Goal: Complete application form: Complete application form

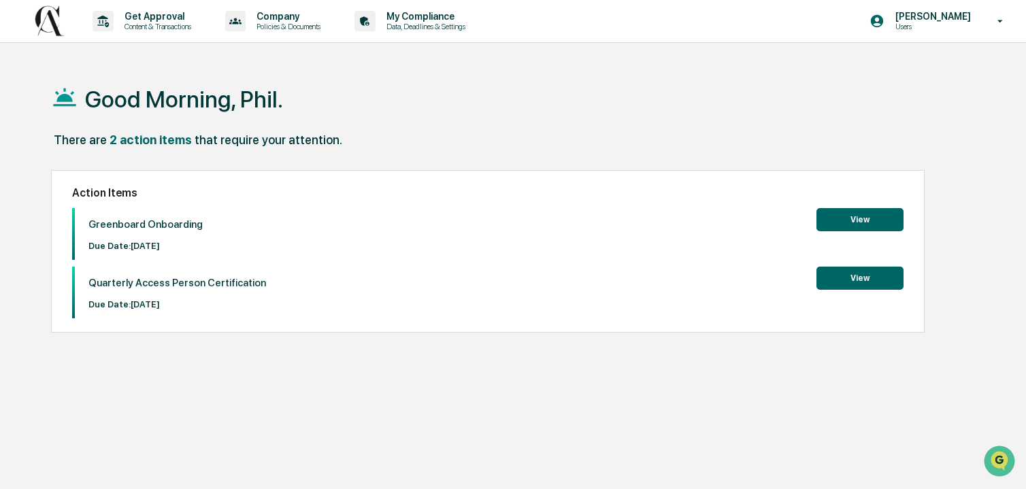
click at [853, 218] on button "View" at bounding box center [860, 219] width 87 height 23
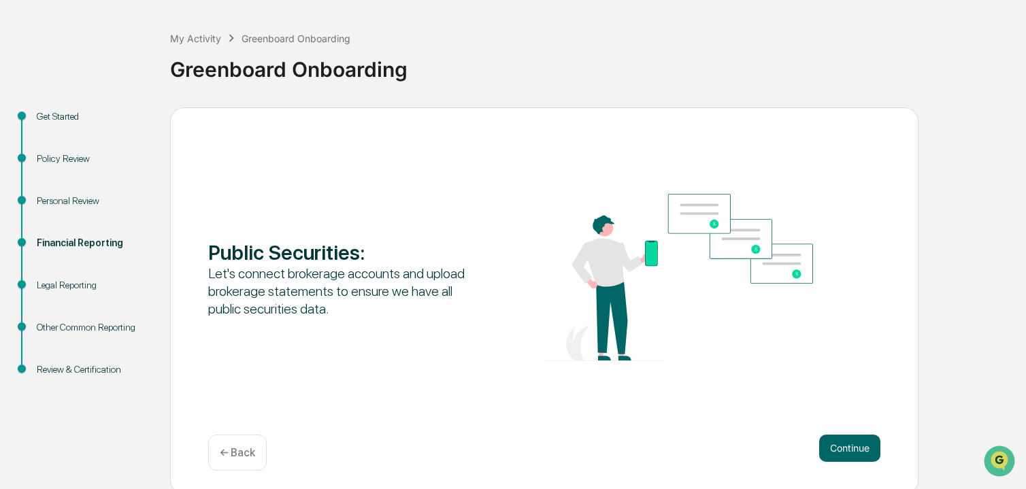
scroll to position [59, 0]
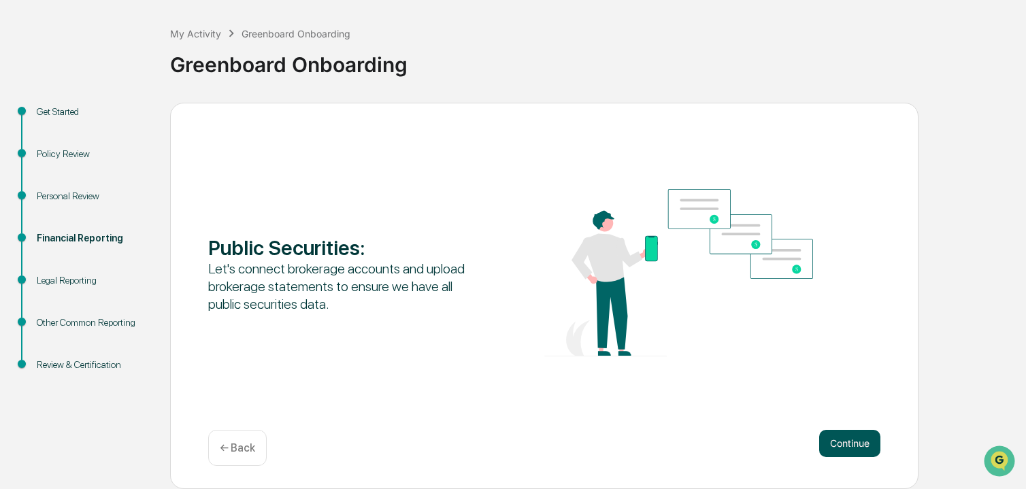
click at [846, 436] on button "Continue" at bounding box center [849, 443] width 61 height 27
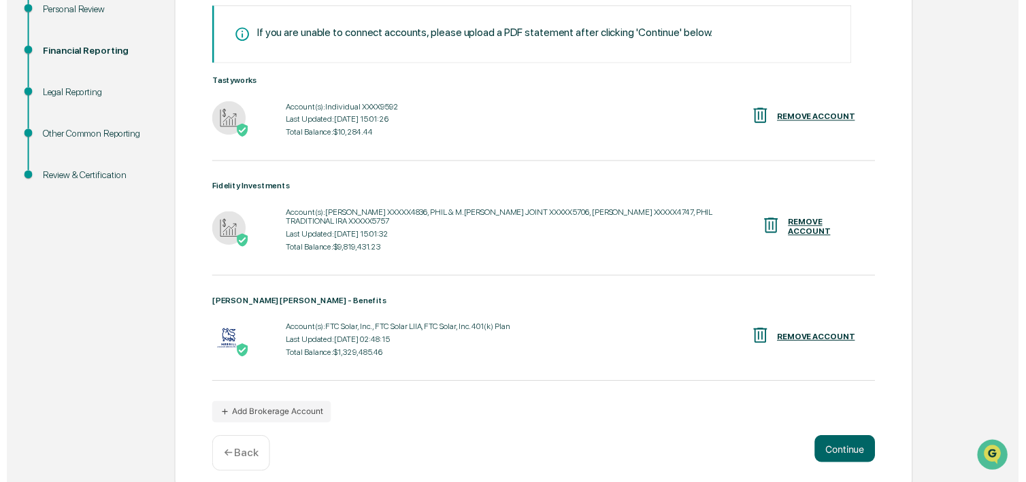
scroll to position [248, 0]
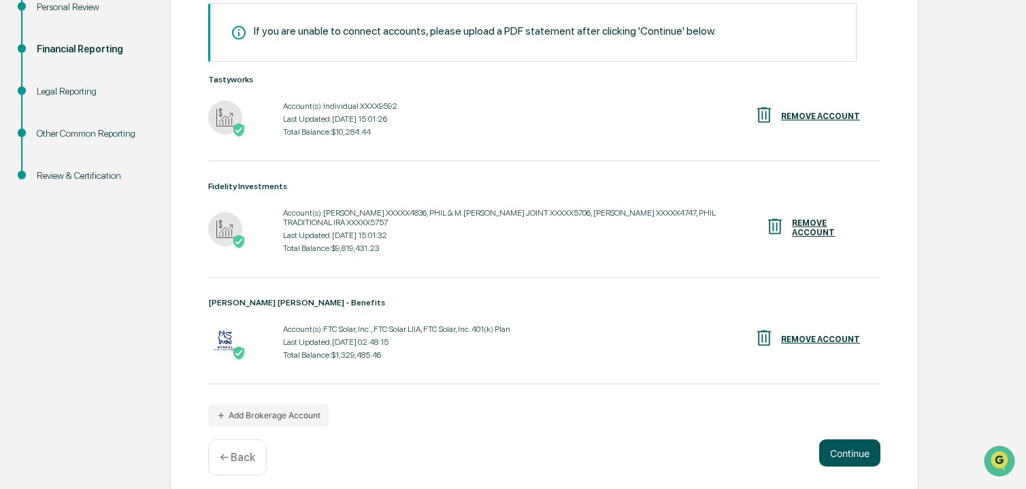
click at [844, 440] on button "Continue" at bounding box center [849, 453] width 61 height 27
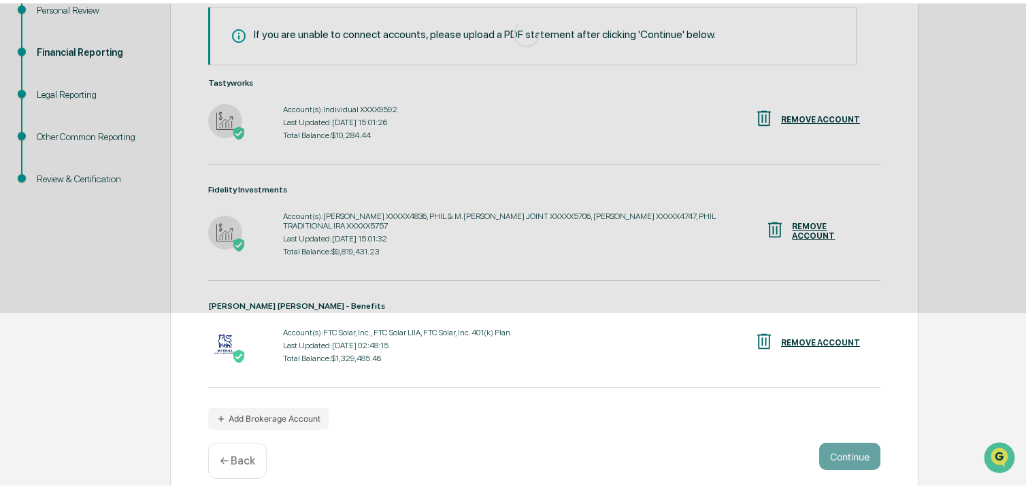
scroll to position [59, 0]
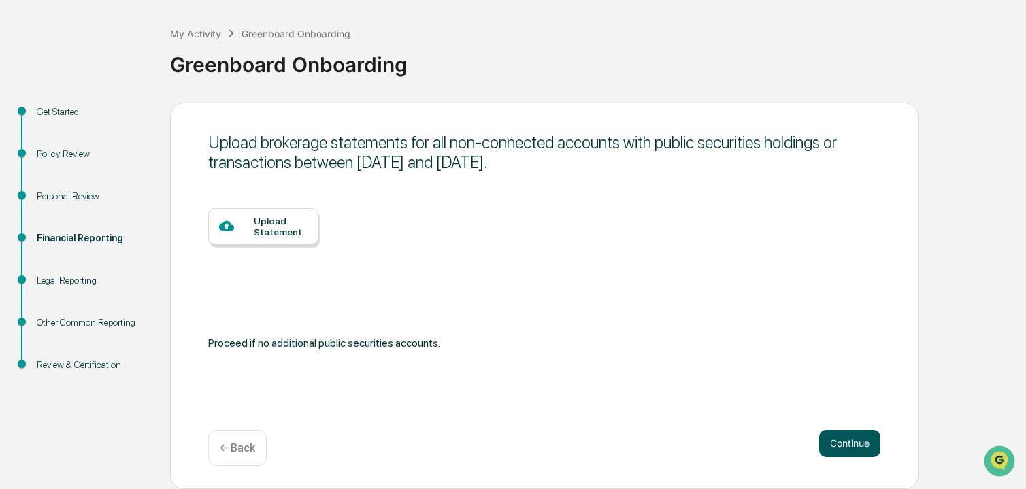
click at [844, 440] on button "Continue" at bounding box center [849, 443] width 61 height 27
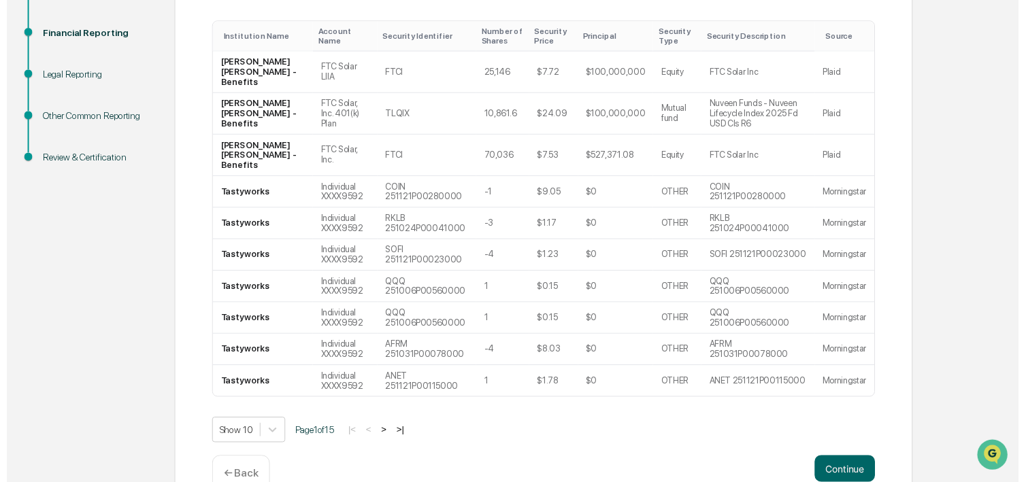
scroll to position [265, 0]
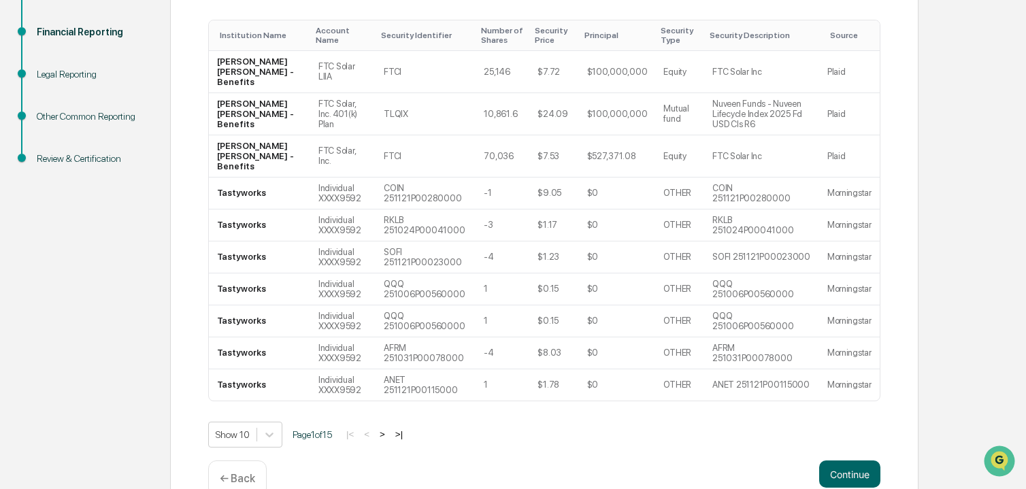
click at [387, 429] on button ">" at bounding box center [383, 435] width 14 height 12
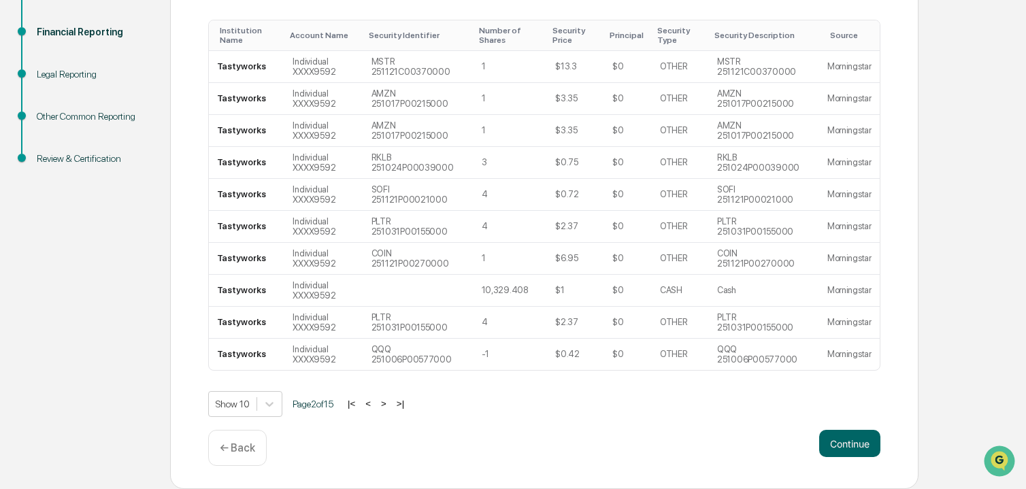
click at [387, 406] on button ">" at bounding box center [384, 404] width 14 height 12
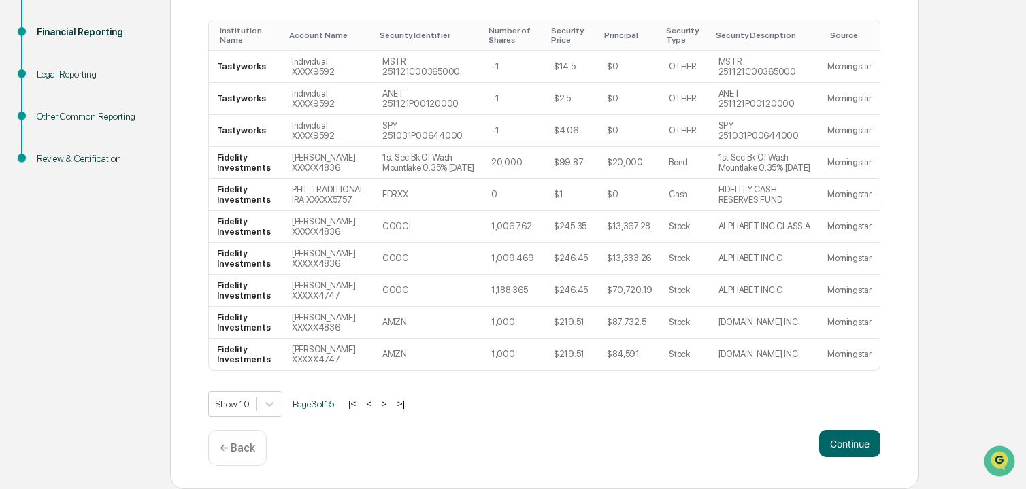
click at [387, 406] on button ">" at bounding box center [385, 404] width 14 height 12
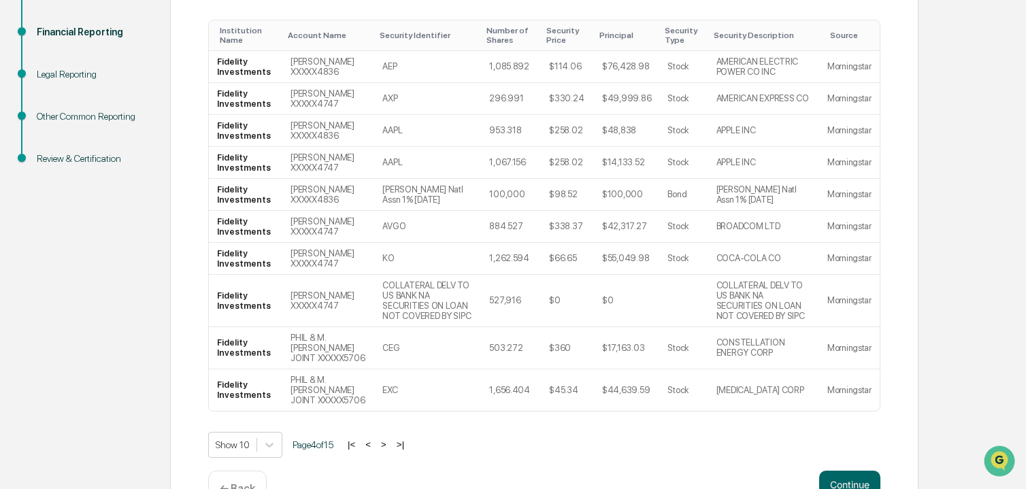
click at [390, 445] on button ">" at bounding box center [384, 445] width 14 height 12
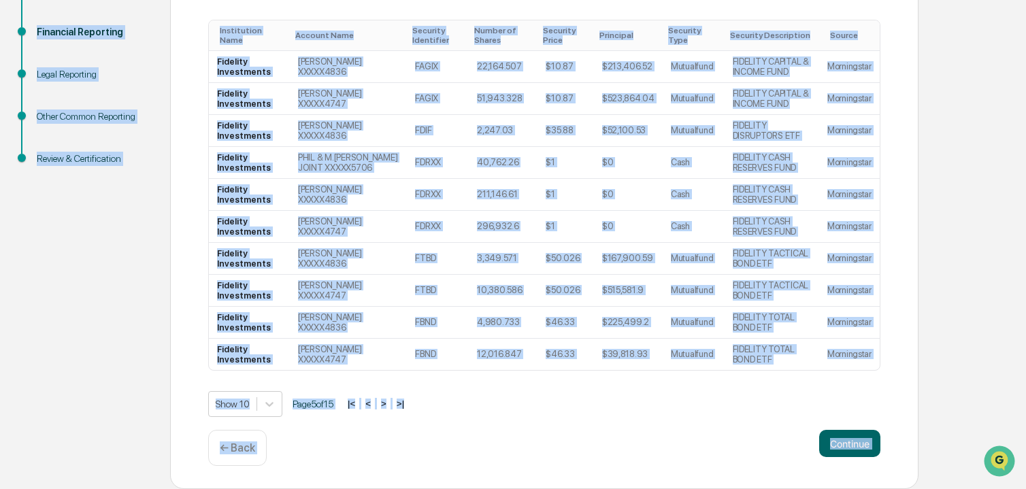
click at [390, 445] on div "Continue ← Back" at bounding box center [544, 448] width 672 height 36
click at [391, 406] on button ">" at bounding box center [384, 404] width 14 height 12
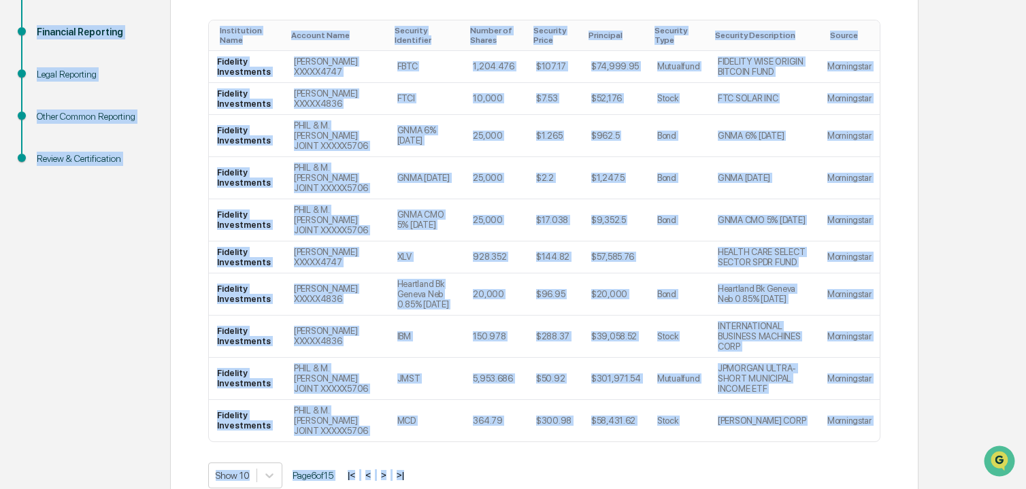
click at [390, 470] on button ">" at bounding box center [384, 476] width 14 height 12
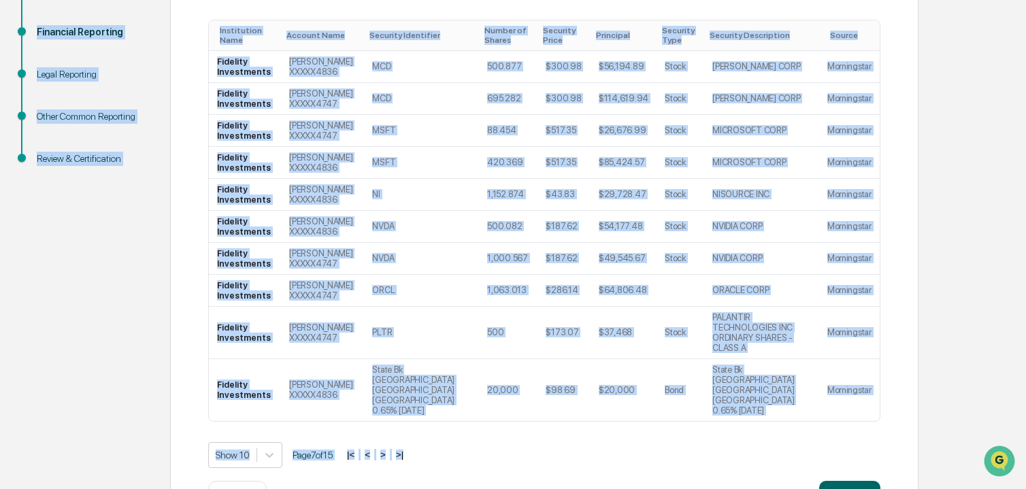
click at [390, 449] on button ">" at bounding box center [383, 455] width 14 height 12
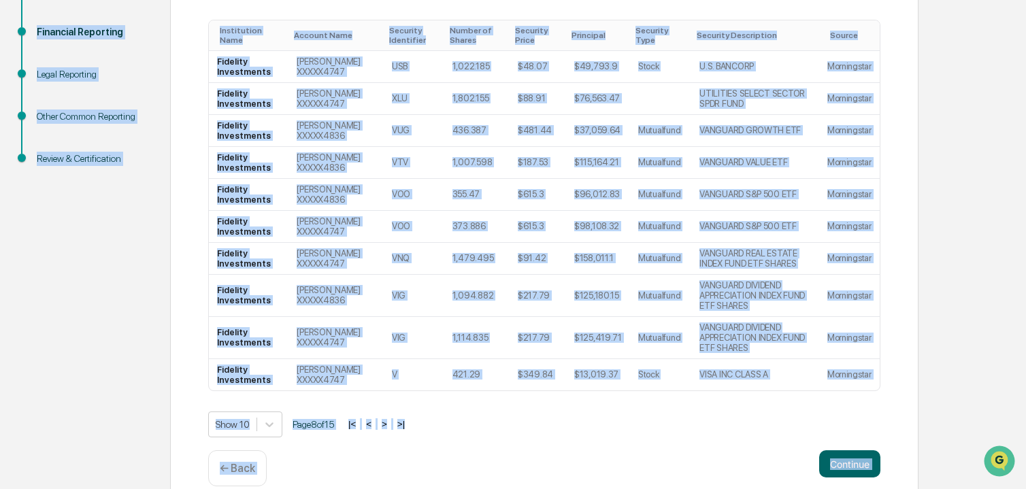
click at [390, 414] on div "Show 10 Page 8 of 15 |< < > >|" at bounding box center [544, 425] width 672 height 26
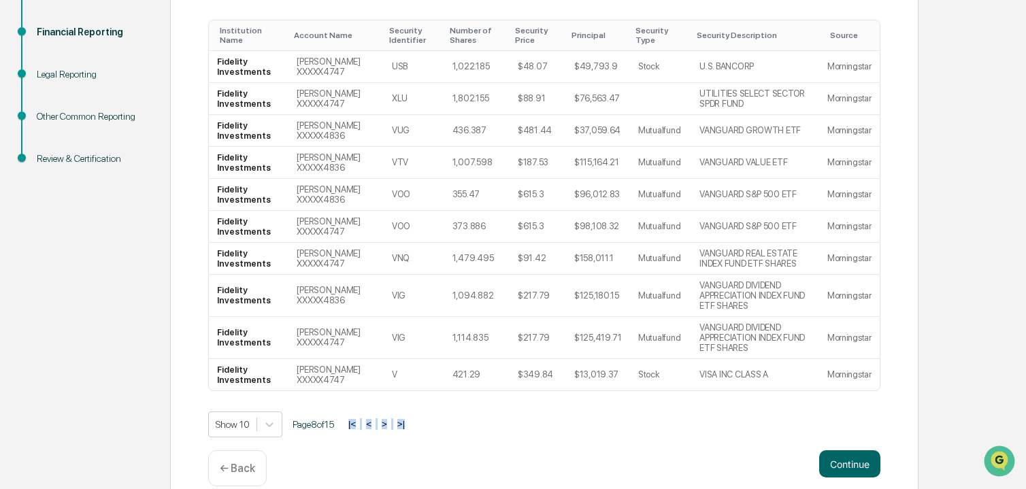
click at [390, 414] on div "Show 10 Page 8 of 15 |< < > >|" at bounding box center [544, 425] width 672 height 26
click at [483, 419] on div "Show 10 Page 8 of 15 |< < > >|" at bounding box center [544, 425] width 672 height 26
click at [850, 459] on button "Continue" at bounding box center [849, 463] width 61 height 27
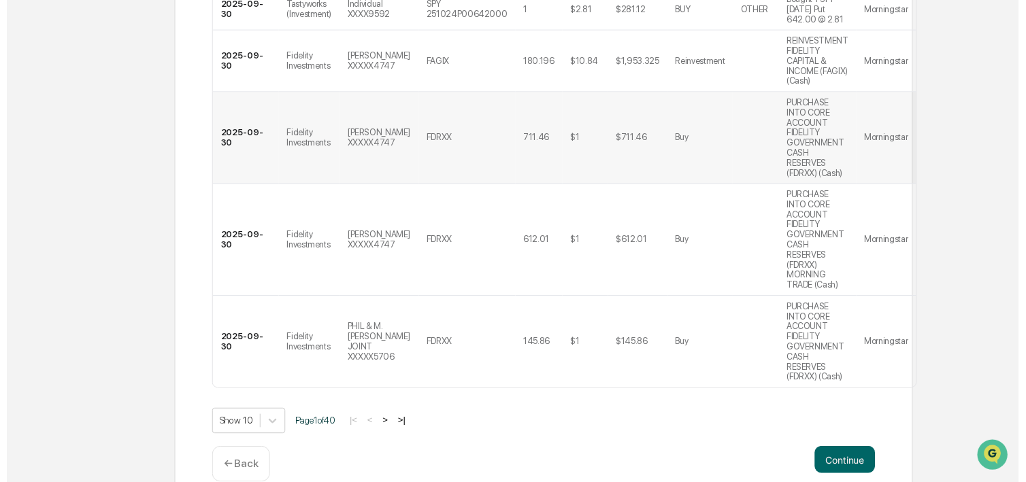
scroll to position [561, 0]
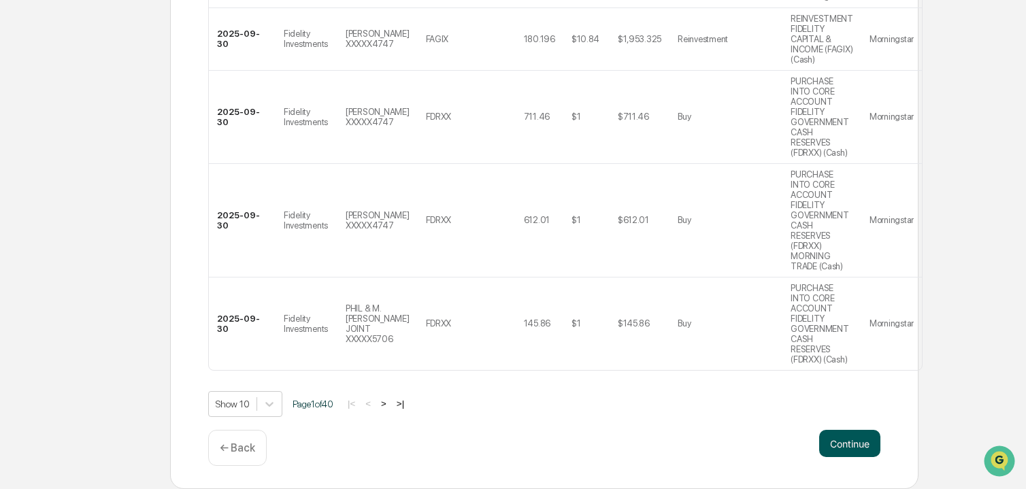
click at [849, 439] on button "Continue" at bounding box center [849, 443] width 61 height 27
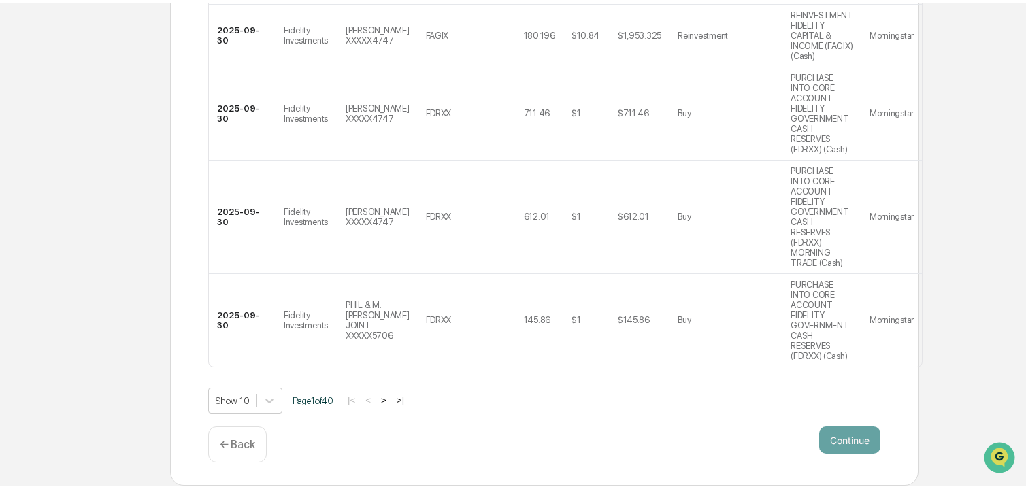
scroll to position [59, 0]
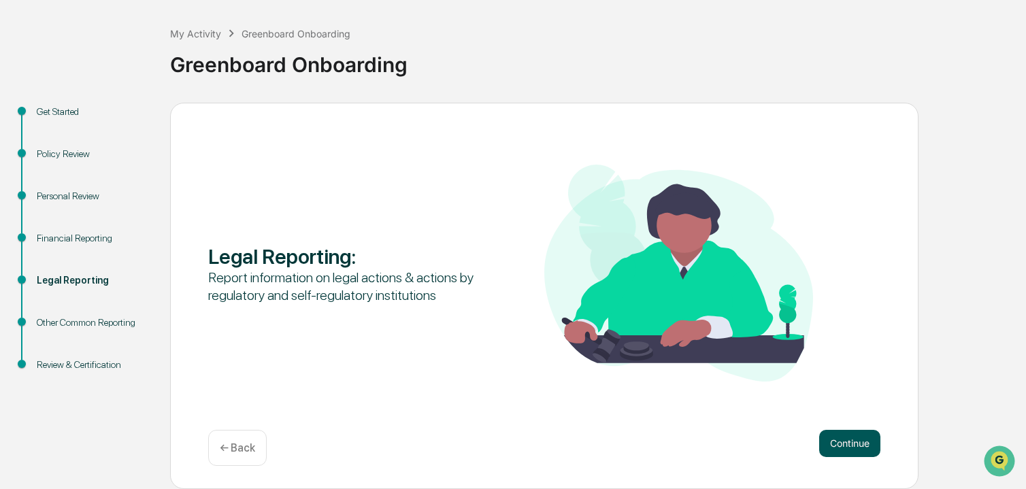
click at [841, 438] on button "Continue" at bounding box center [849, 443] width 61 height 27
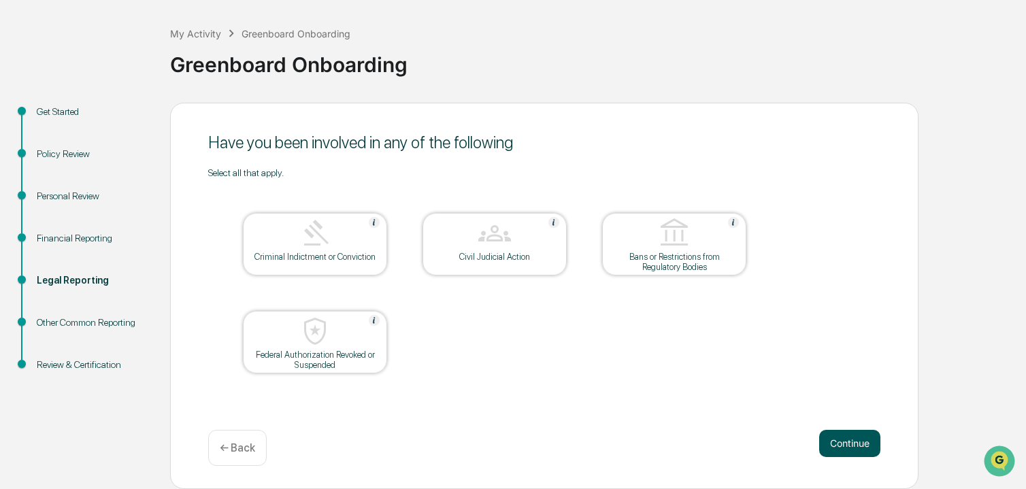
click at [855, 433] on button "Continue" at bounding box center [849, 443] width 61 height 27
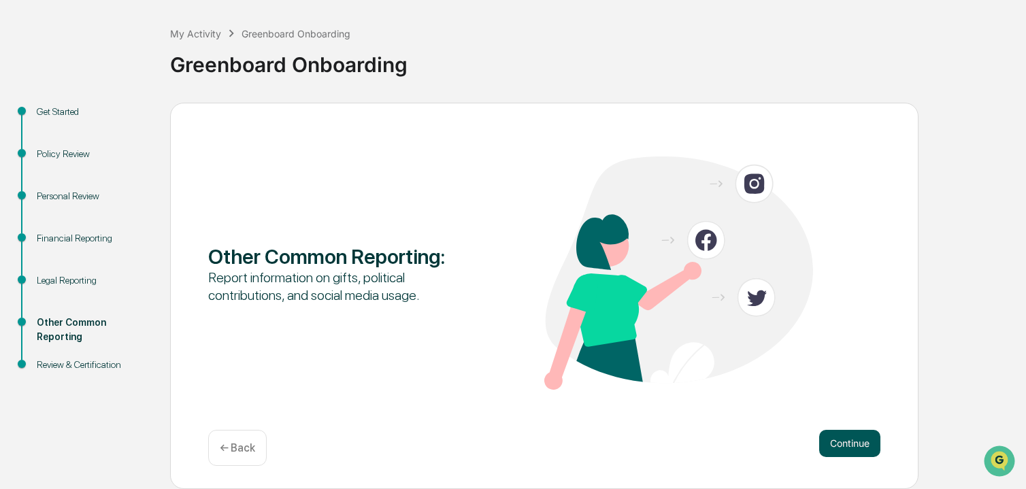
click at [855, 434] on button "Continue" at bounding box center [849, 443] width 61 height 27
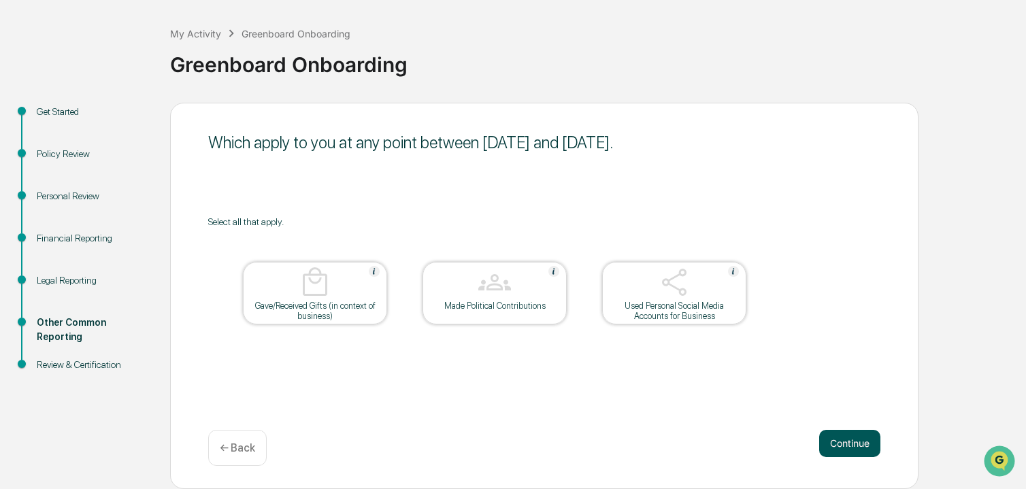
click at [852, 440] on button "Continue" at bounding box center [849, 443] width 61 height 27
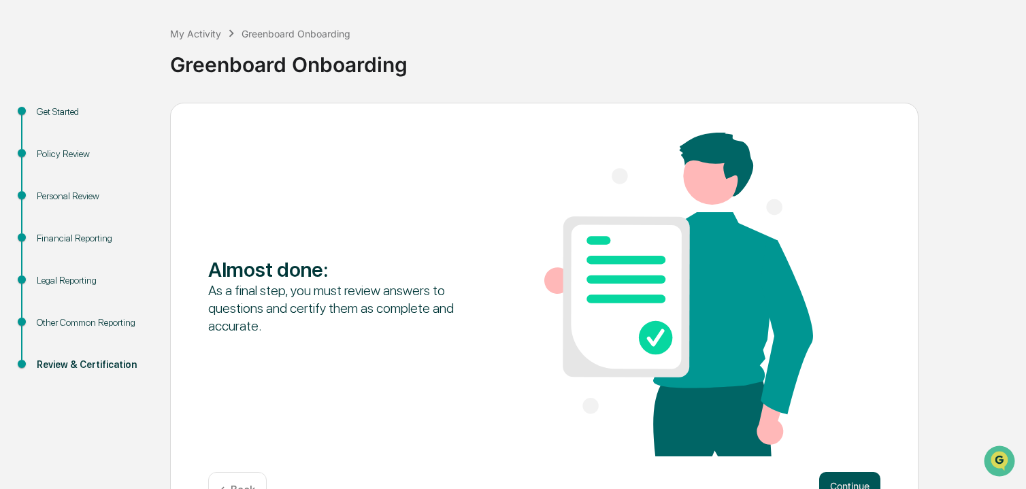
click at [849, 478] on button "Continue" at bounding box center [849, 485] width 61 height 27
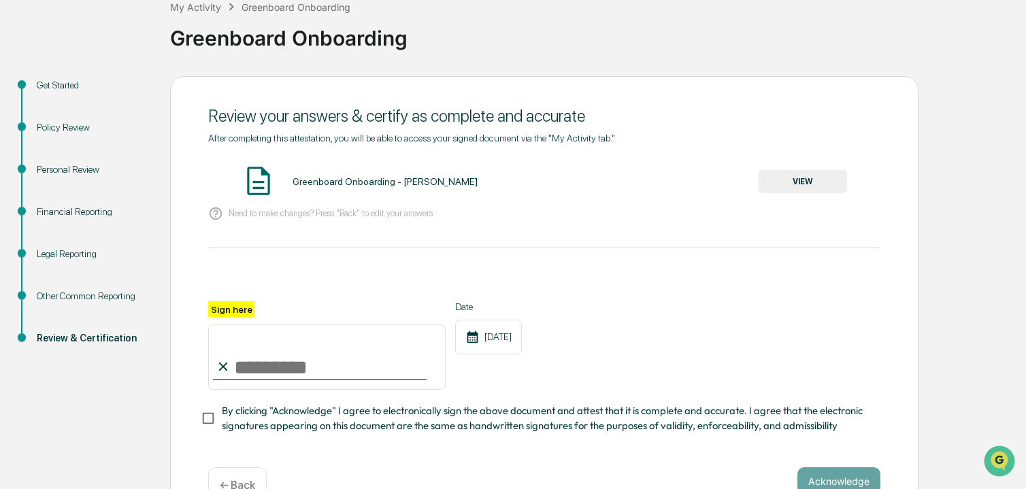
scroll to position [86, 0]
click at [801, 179] on button "VIEW" at bounding box center [803, 180] width 88 height 23
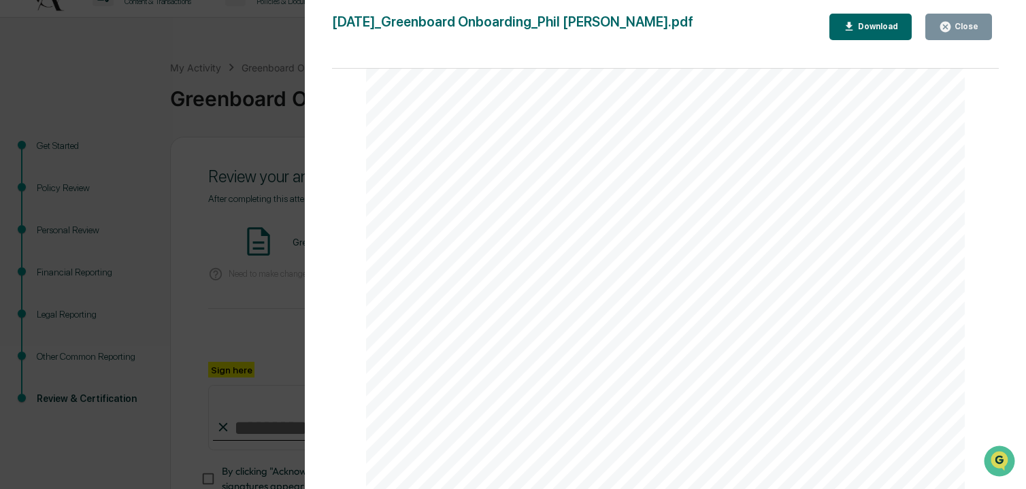
scroll to position [0, 0]
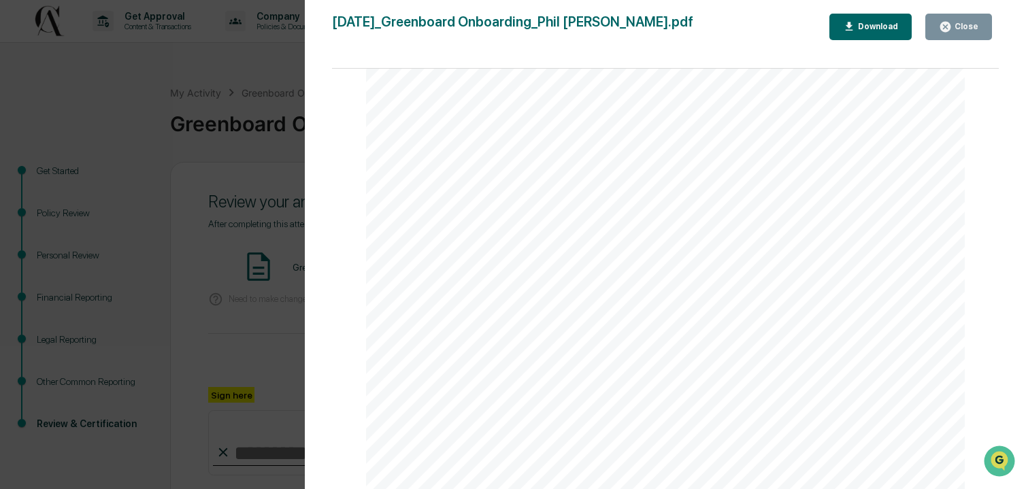
click at [966, 24] on div "Close" at bounding box center [965, 27] width 27 height 10
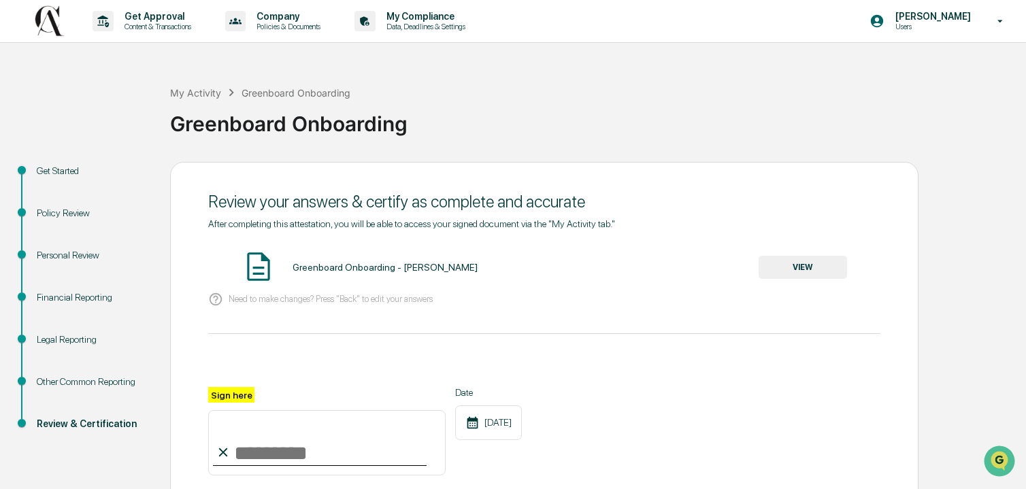
drag, startPoint x: 239, startPoint y: 450, endPoint x: 236, endPoint y: 414, distance: 36.2
click at [236, 414] on input "Sign here" at bounding box center [326, 442] width 237 height 65
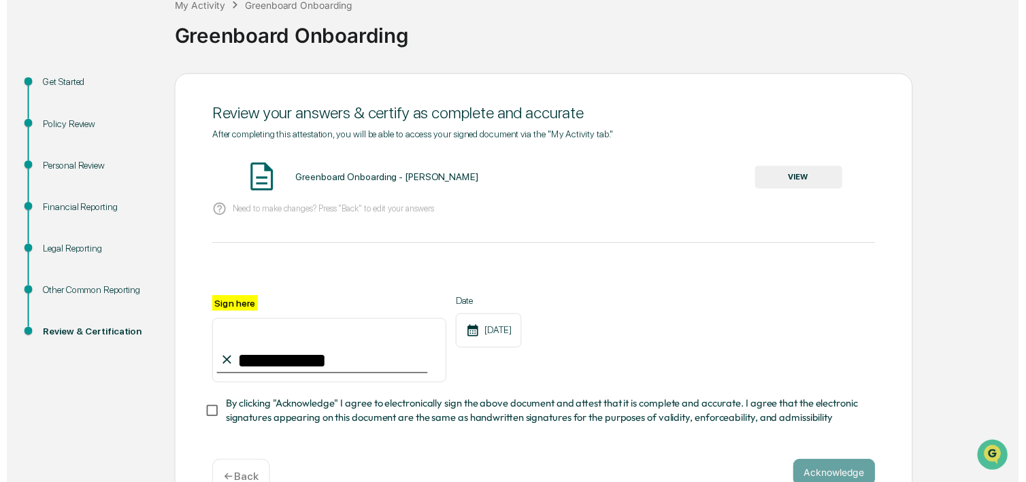
scroll to position [127, 0]
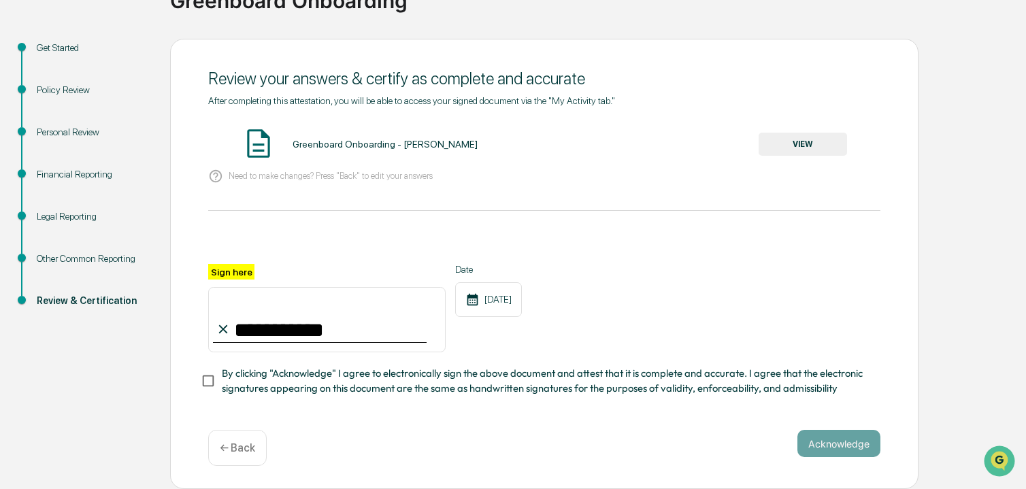
type input "**********"
click at [838, 442] on button "Acknowledge" at bounding box center [839, 443] width 83 height 27
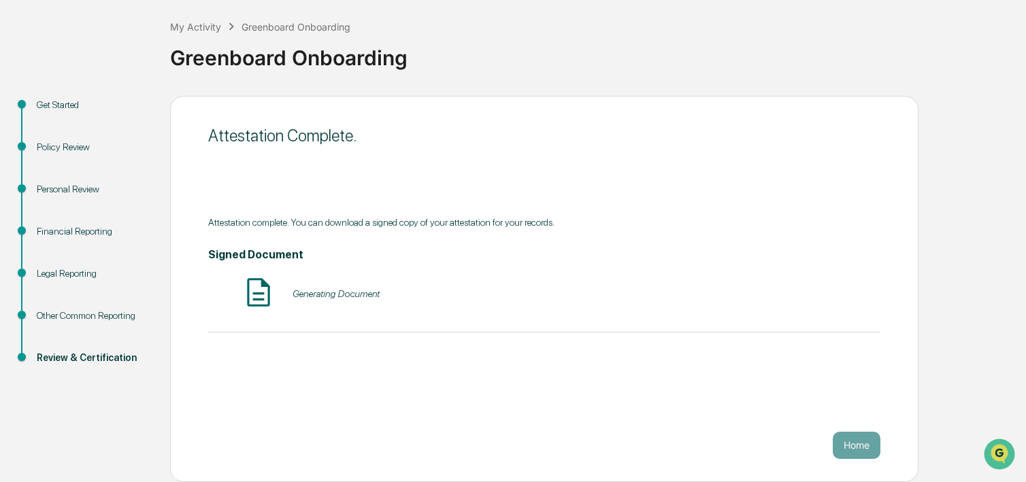
scroll to position [59, 0]
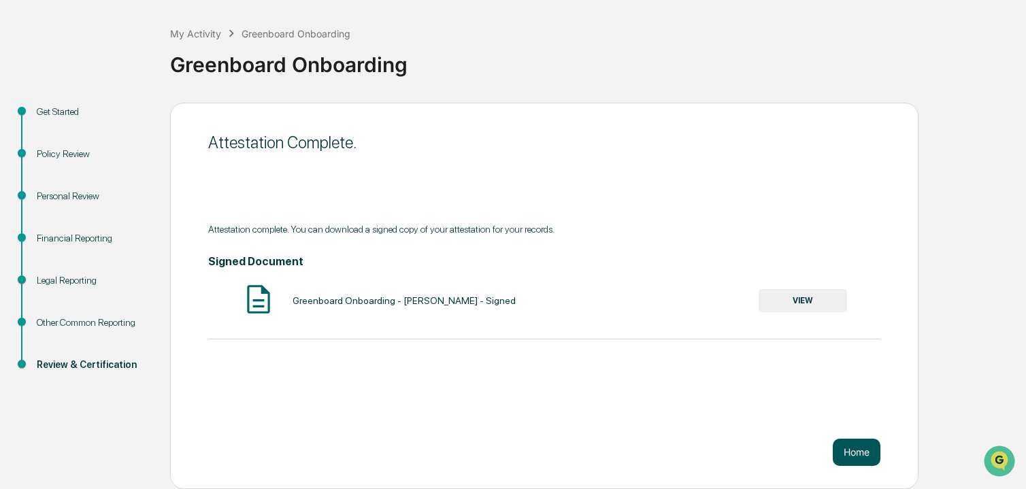
click at [859, 446] on button "Home" at bounding box center [857, 452] width 48 height 27
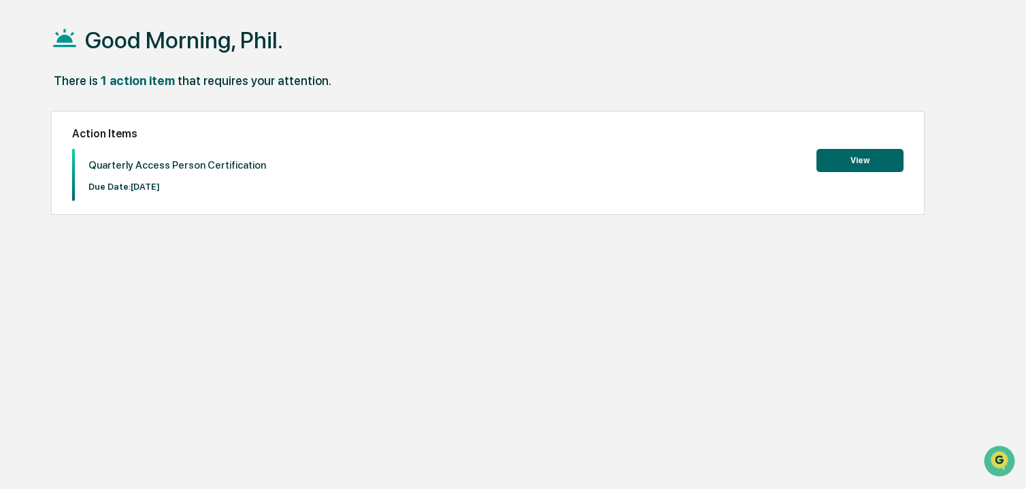
click at [855, 161] on button "View" at bounding box center [860, 160] width 87 height 23
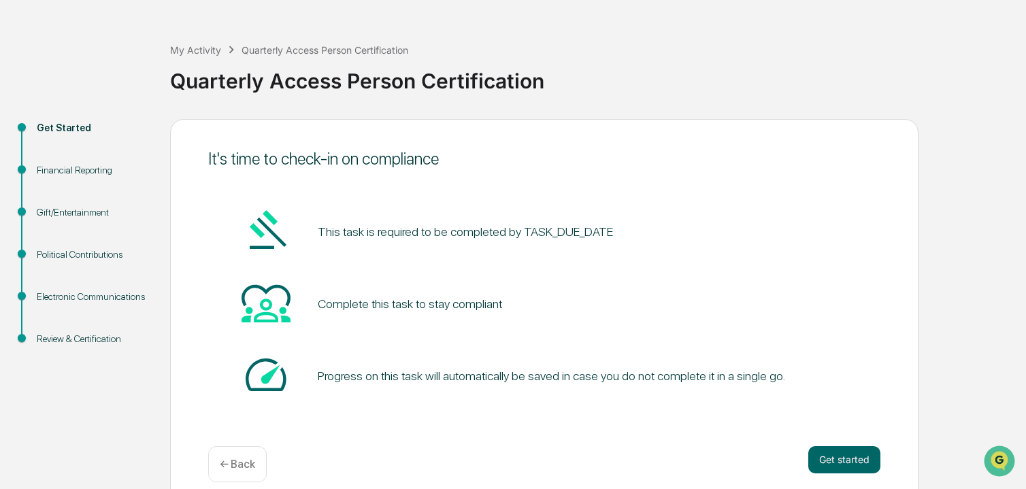
scroll to position [59, 0]
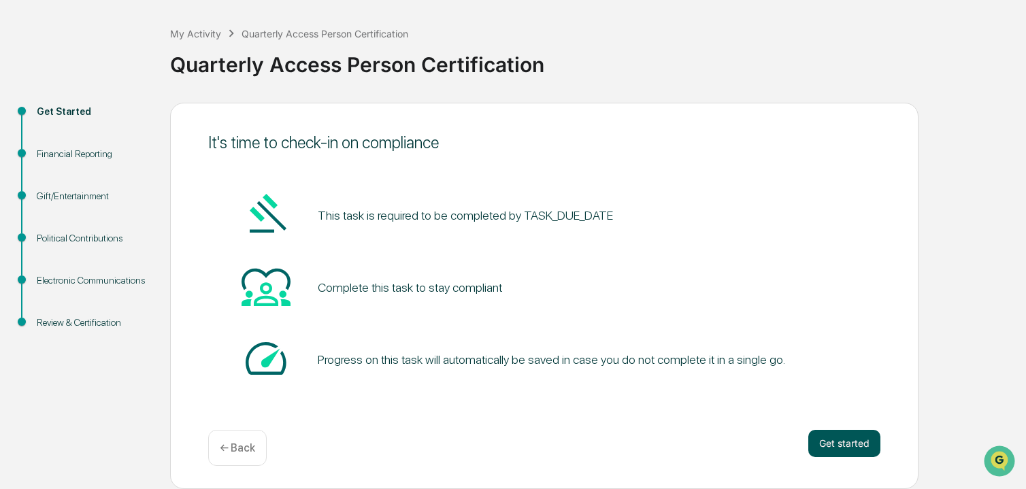
click at [843, 440] on button "Get started" at bounding box center [844, 443] width 72 height 27
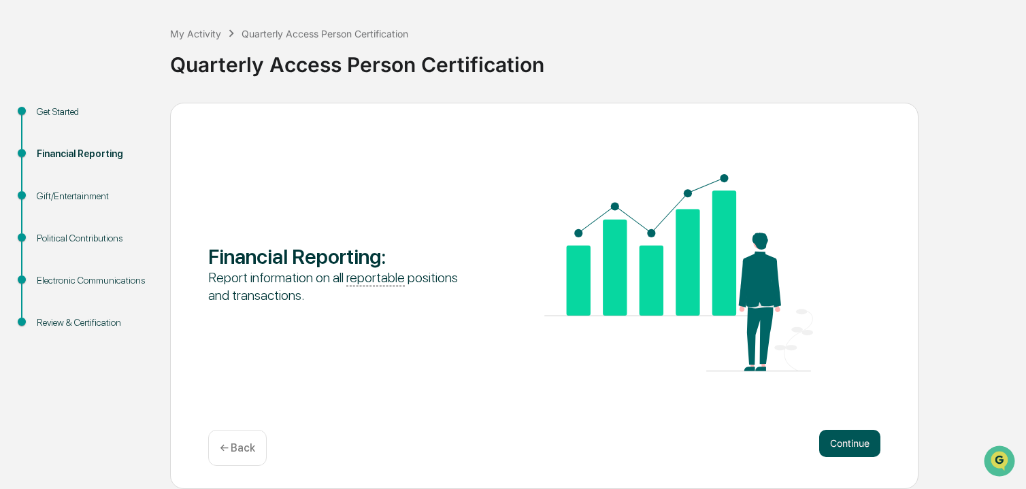
click at [850, 445] on button "Continue" at bounding box center [849, 443] width 61 height 27
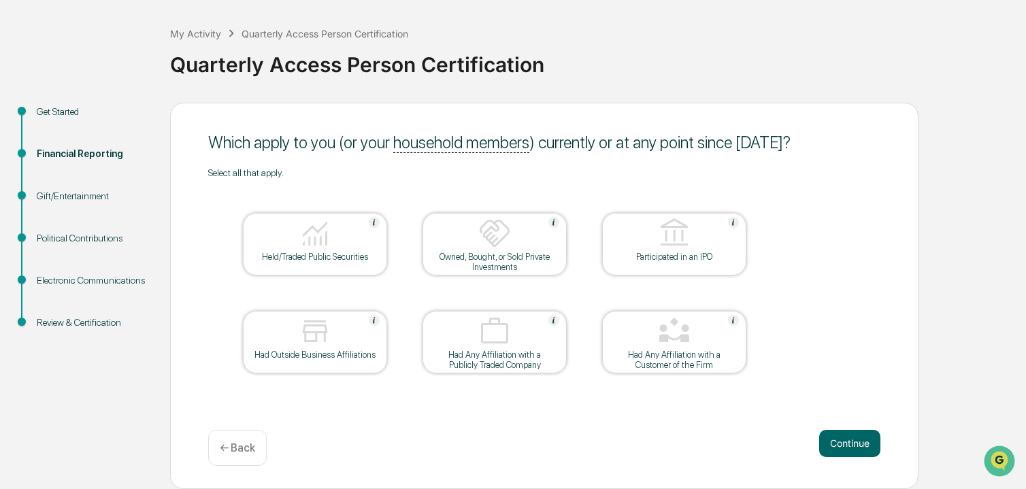
click at [489, 335] on img at bounding box center [494, 331] width 33 height 33
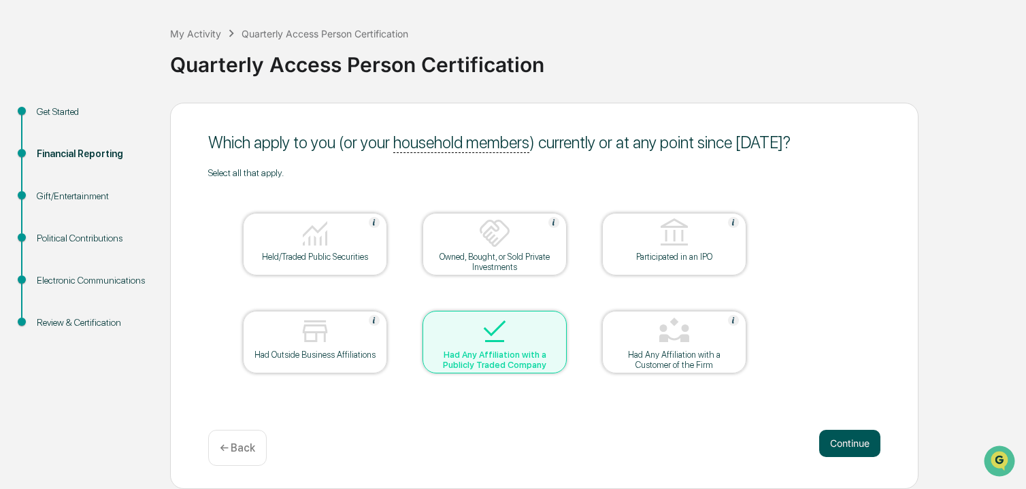
click at [846, 442] on button "Continue" at bounding box center [849, 443] width 61 height 27
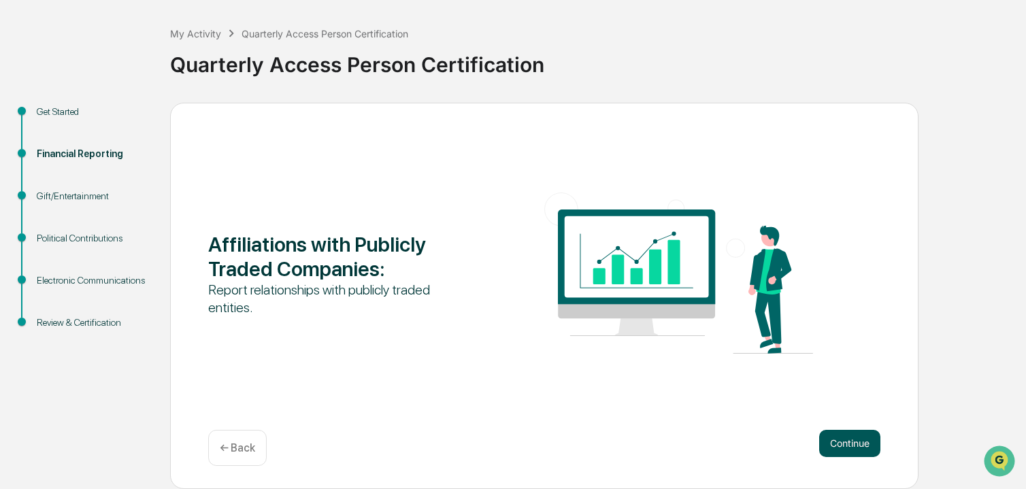
click at [841, 446] on button "Continue" at bounding box center [849, 443] width 61 height 27
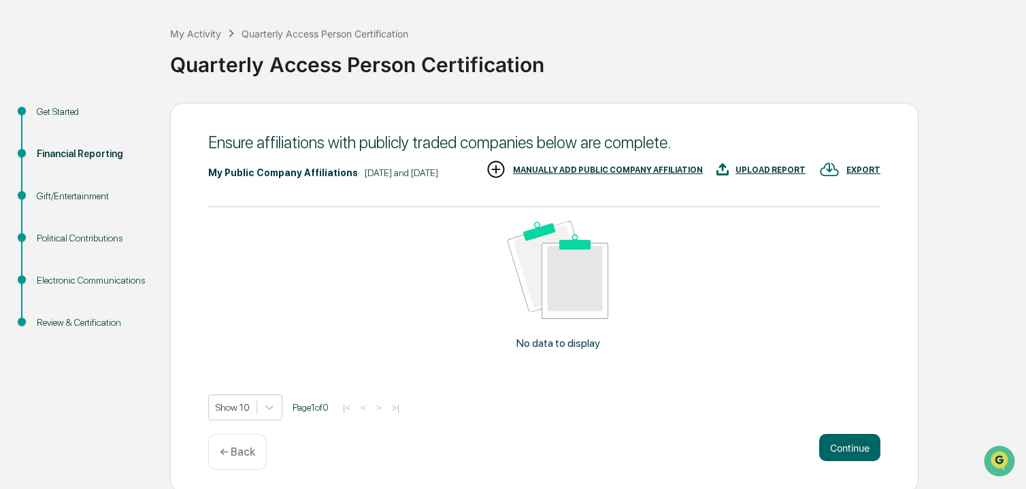
click at [703, 175] on div "MANUALLY ADD PUBLIC COMPANY AFFILIATION" at bounding box center [608, 170] width 190 height 10
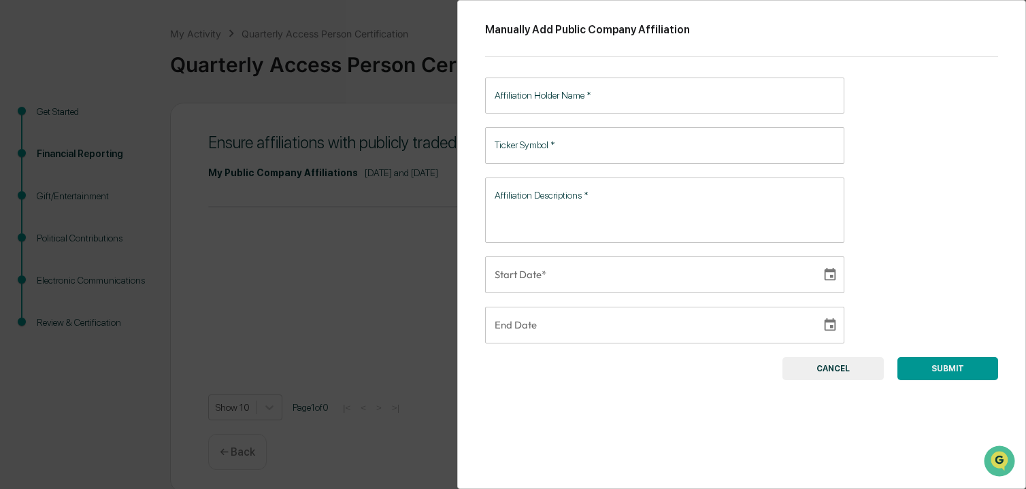
click at [580, 103] on input "Affiliation Holder Name   *" at bounding box center [664, 96] width 359 height 36
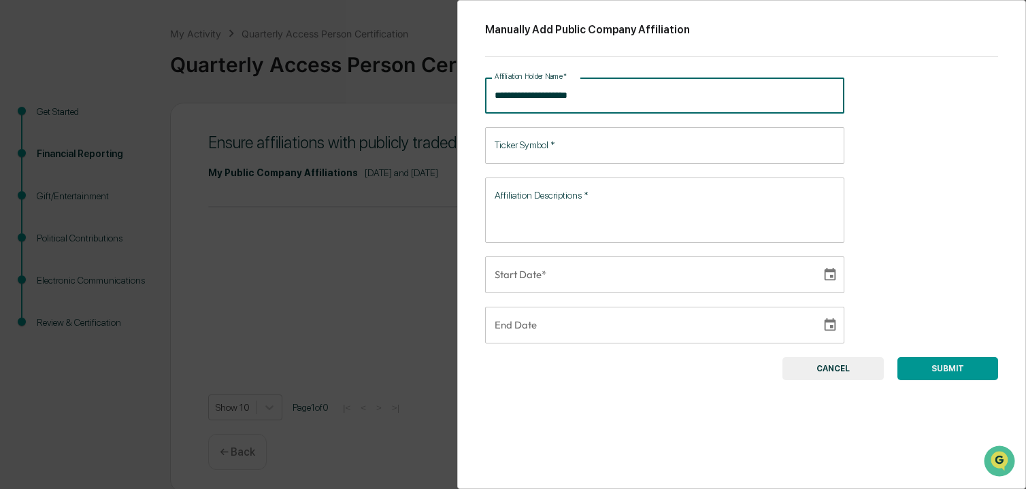
type input "**********"
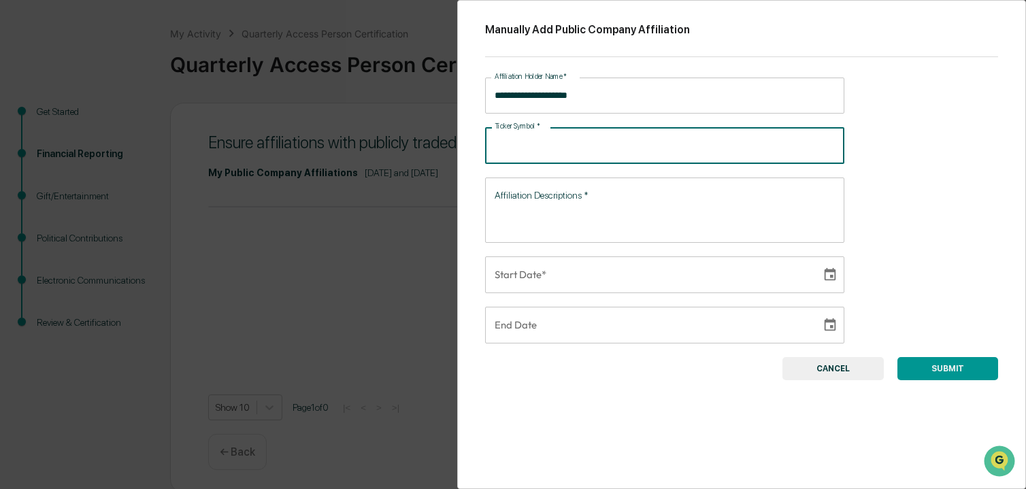
drag, startPoint x: 564, startPoint y: 142, endPoint x: 521, endPoint y: 148, distance: 43.4
click at [521, 148] on input "Ticker Symbol   *" at bounding box center [664, 145] width 359 height 36
type input "****"
click at [525, 208] on textarea "Affiliation Descriptions   *" at bounding box center [665, 209] width 340 height 43
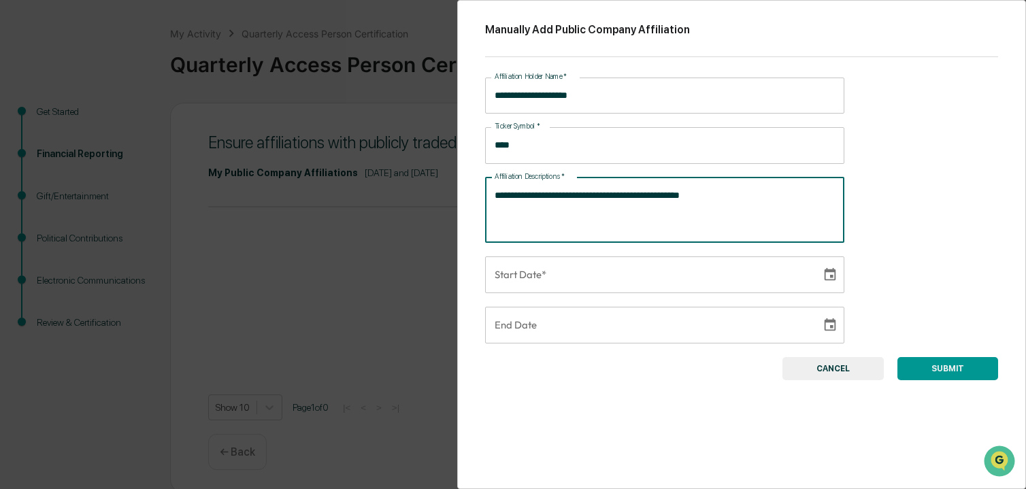
type textarea "**********"
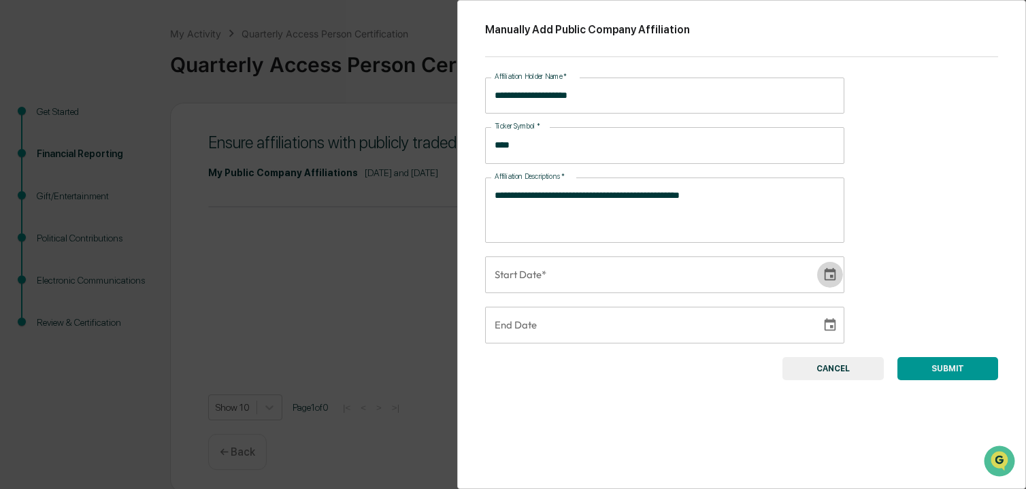
click at [825, 278] on icon "Choose date" at bounding box center [830, 274] width 15 height 15
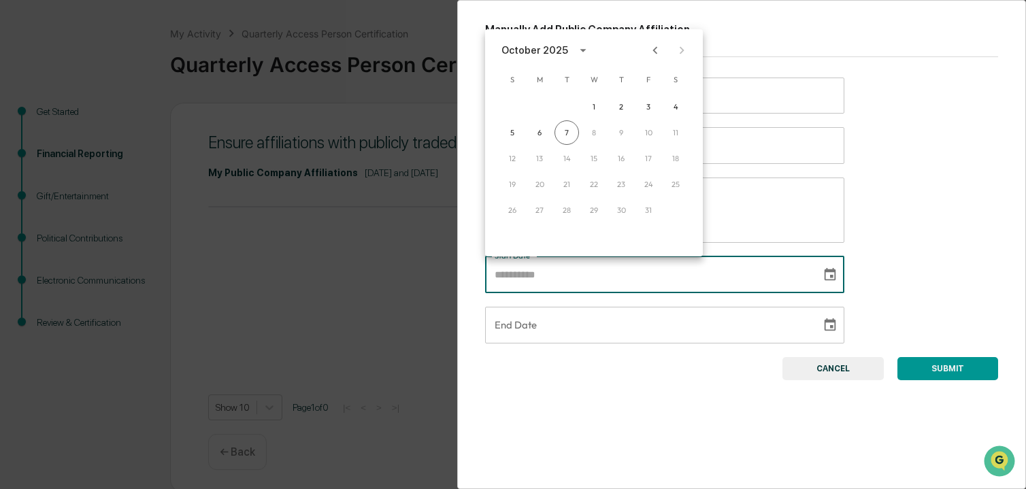
click at [653, 52] on icon "Previous month" at bounding box center [655, 50] width 15 height 15
click at [651, 50] on icon "Previous month" at bounding box center [655, 50] width 15 height 15
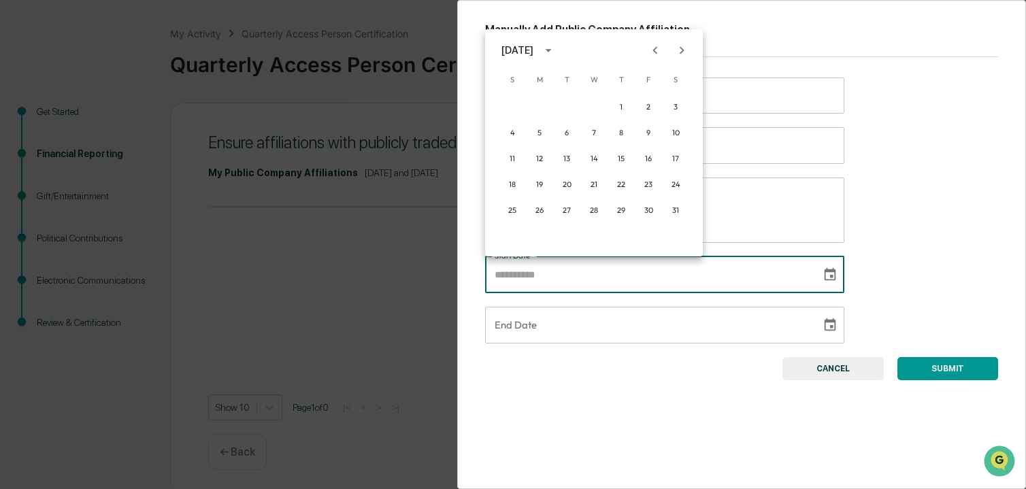
click at [651, 50] on icon "Previous month" at bounding box center [655, 50] width 15 height 15
click at [592, 111] on button "1" at bounding box center [594, 107] width 24 height 24
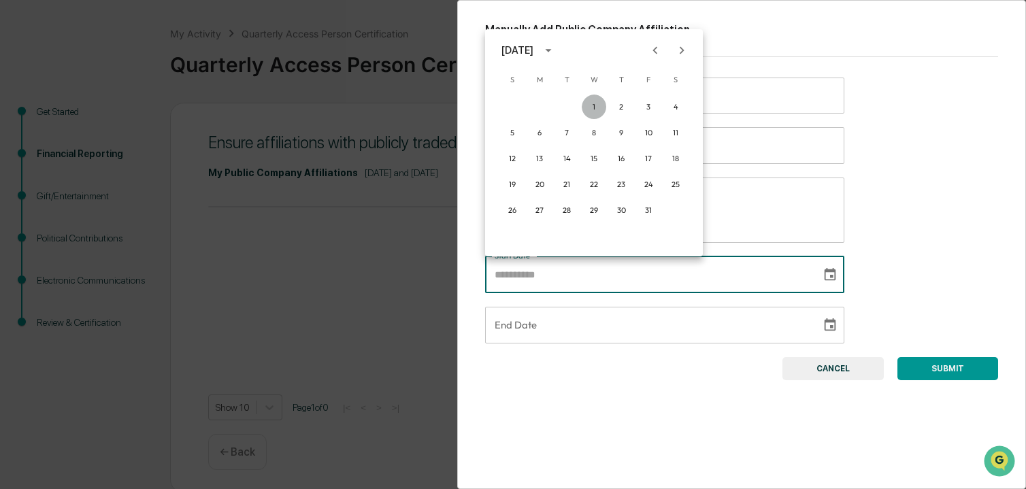
type input "**********"
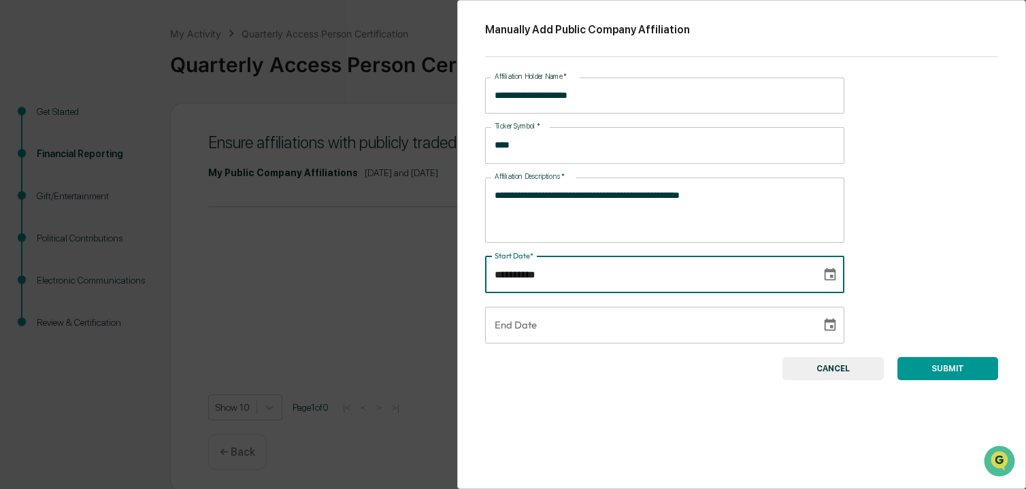
click at [563, 274] on input "**********" at bounding box center [648, 275] width 327 height 37
click at [554, 274] on input "**********" at bounding box center [648, 275] width 327 height 37
click at [568, 276] on input "**********" at bounding box center [648, 275] width 327 height 37
click at [540, 276] on input "**********" at bounding box center [648, 275] width 327 height 37
type input "**********"
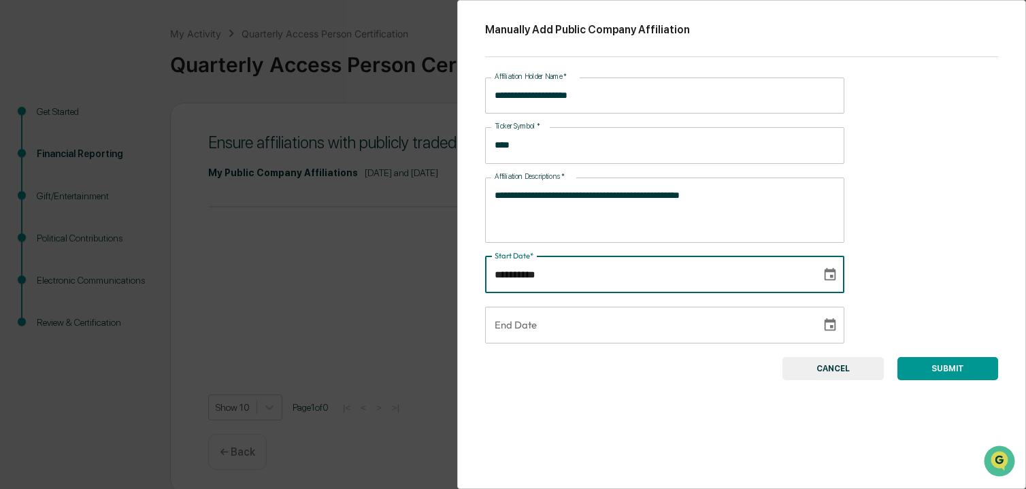
type input "**********"
click at [559, 335] on input "**********" at bounding box center [648, 325] width 327 height 37
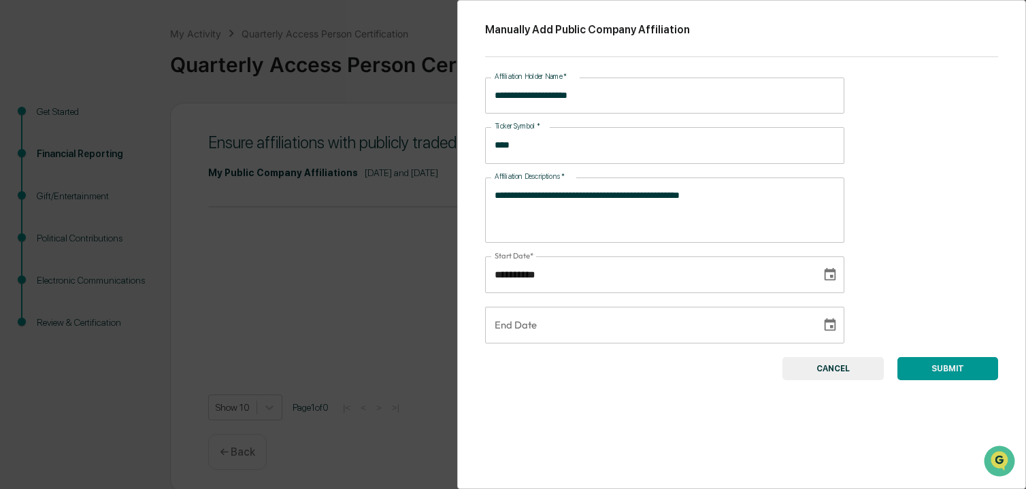
click at [953, 367] on button "SUBMIT" at bounding box center [948, 368] width 101 height 23
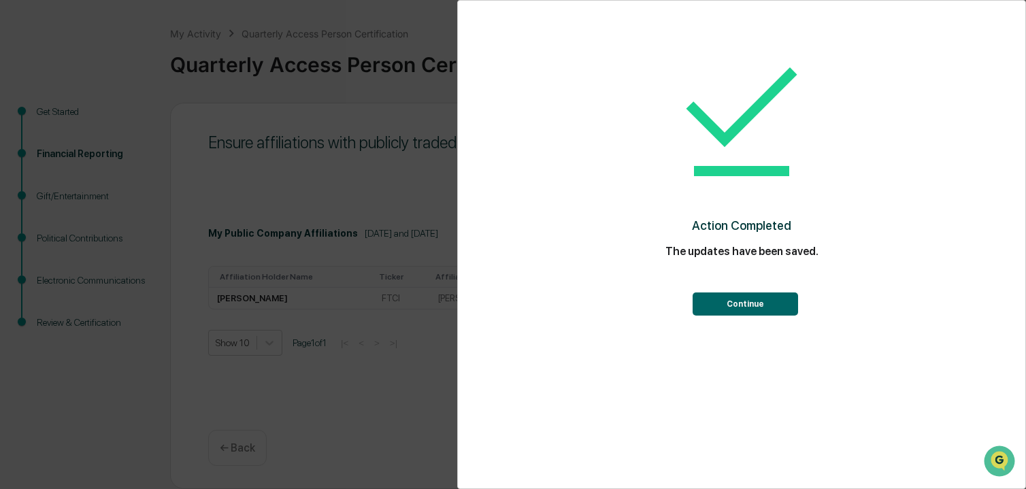
click at [738, 301] on button "Continue" at bounding box center [745, 304] width 105 height 23
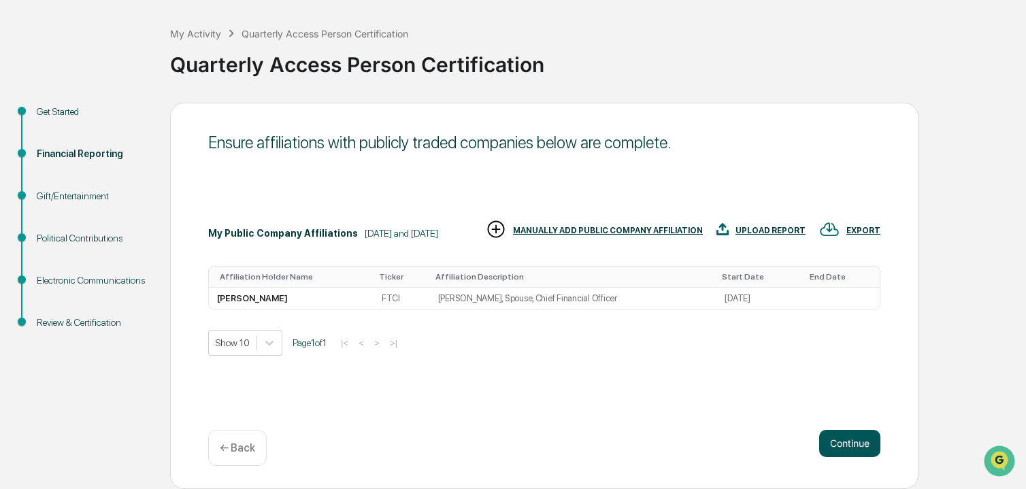
click at [849, 444] on button "Continue" at bounding box center [849, 443] width 61 height 27
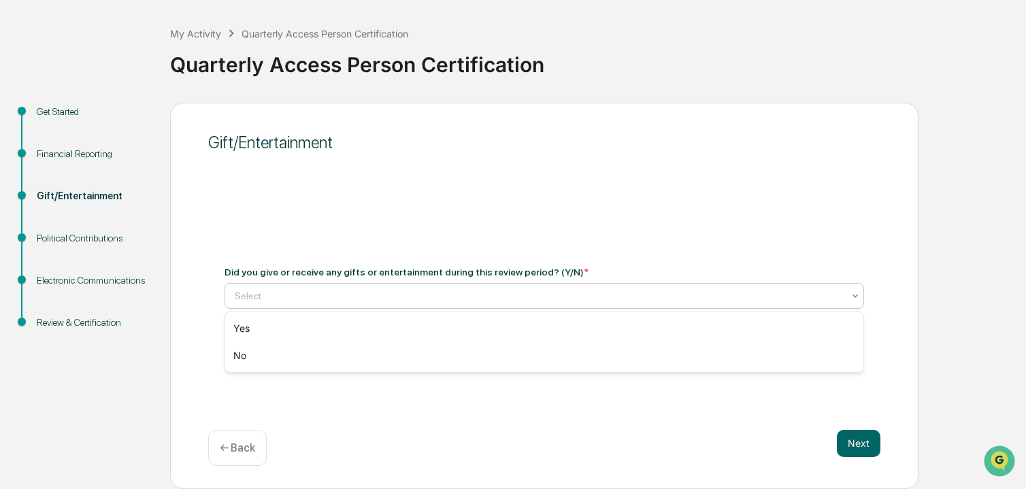
click at [255, 299] on div at bounding box center [539, 296] width 608 height 14
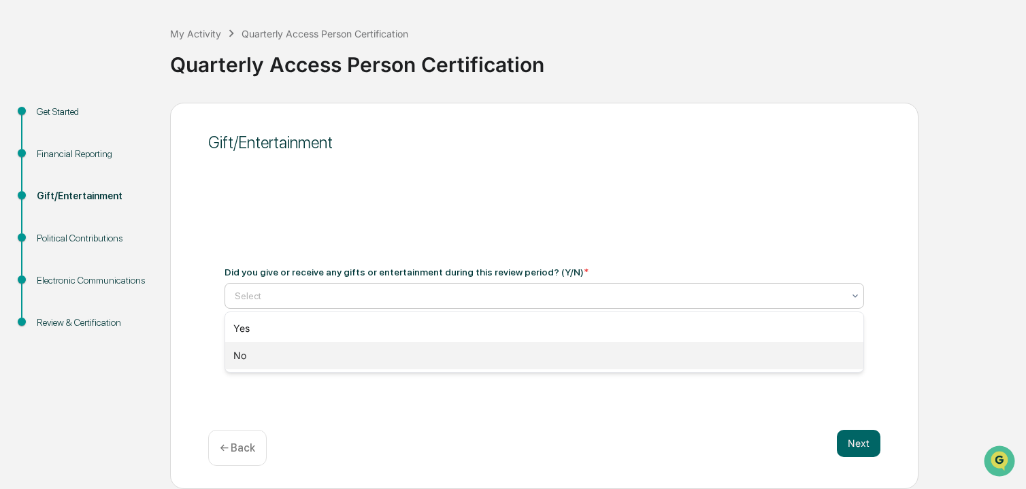
click at [237, 356] on div "No" at bounding box center [544, 355] width 638 height 27
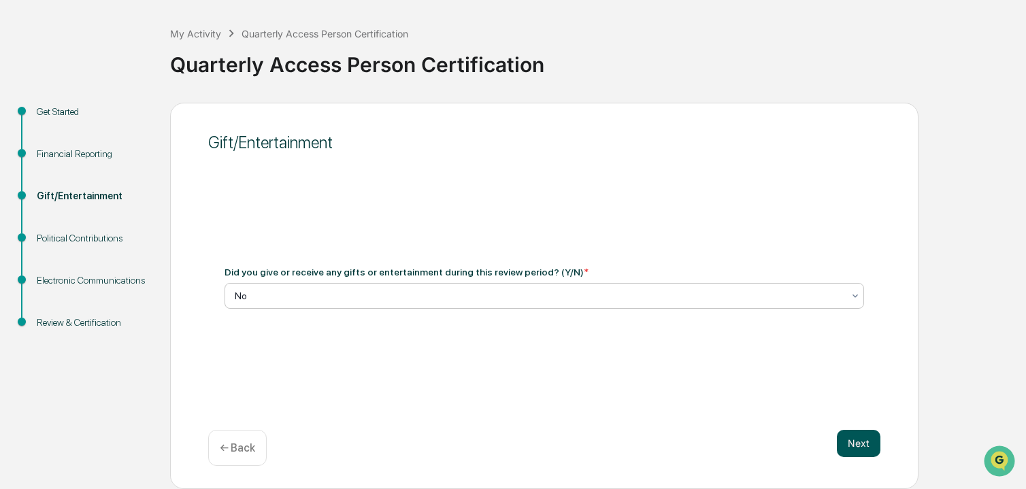
click at [859, 442] on button "Next" at bounding box center [859, 443] width 44 height 27
click at [395, 301] on div at bounding box center [539, 296] width 608 height 14
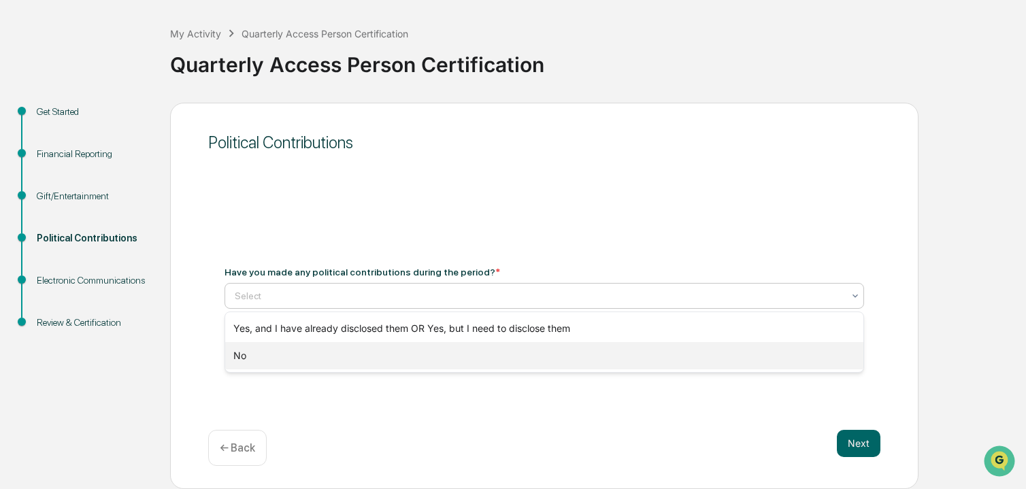
click at [263, 357] on div "No" at bounding box center [544, 355] width 638 height 27
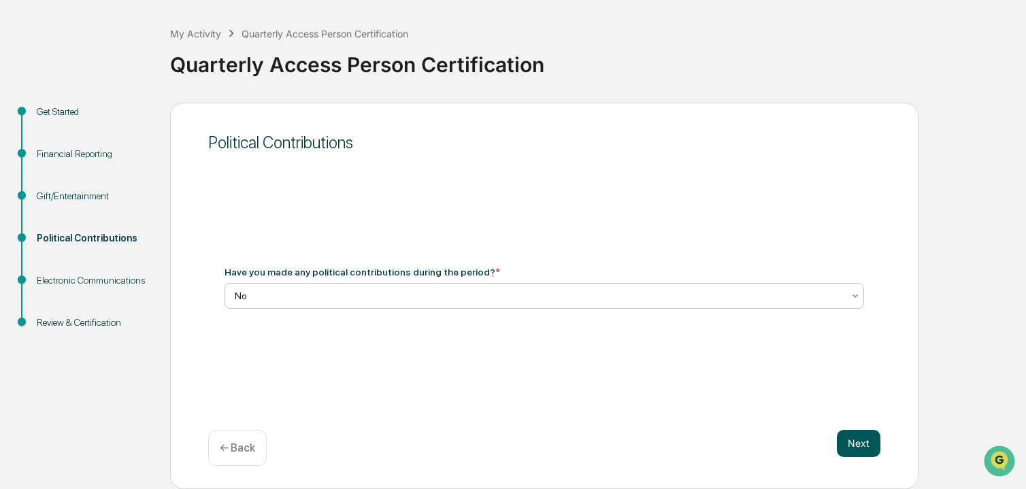
click at [860, 443] on button "Next" at bounding box center [859, 443] width 44 height 27
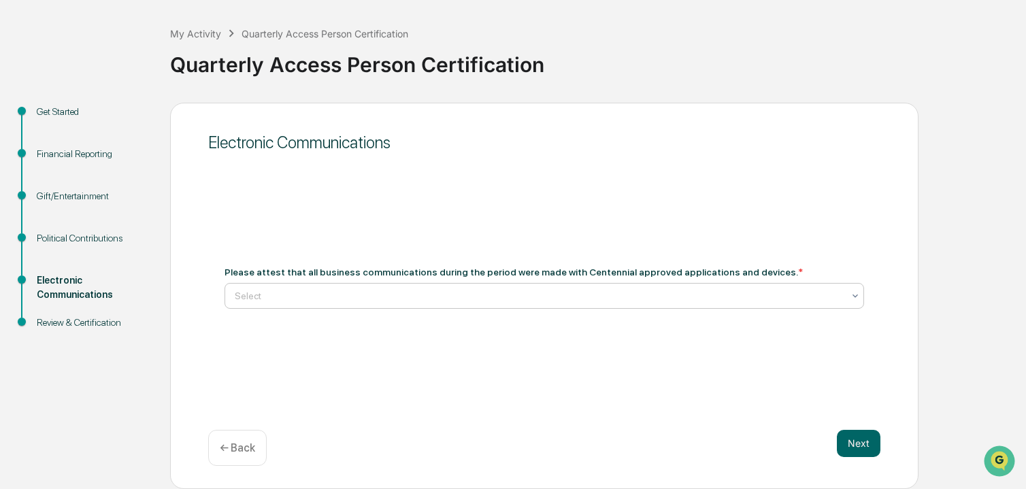
click at [354, 299] on div at bounding box center [539, 296] width 608 height 14
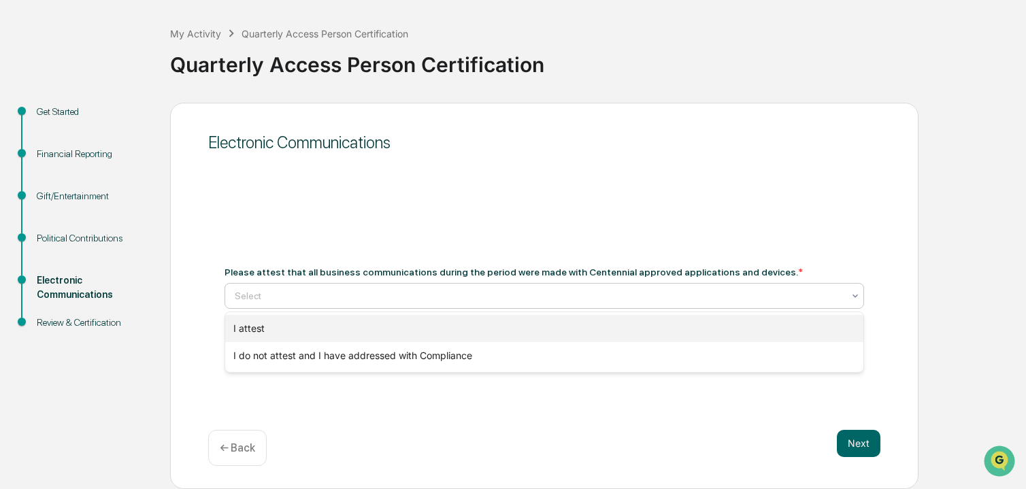
click at [284, 329] on div "I attest" at bounding box center [544, 328] width 638 height 27
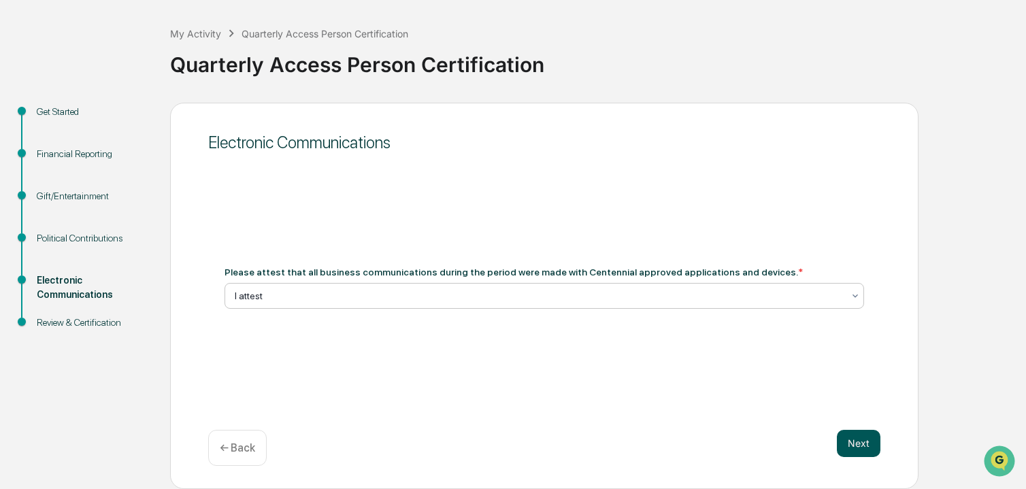
click at [863, 442] on button "Next" at bounding box center [859, 443] width 44 height 27
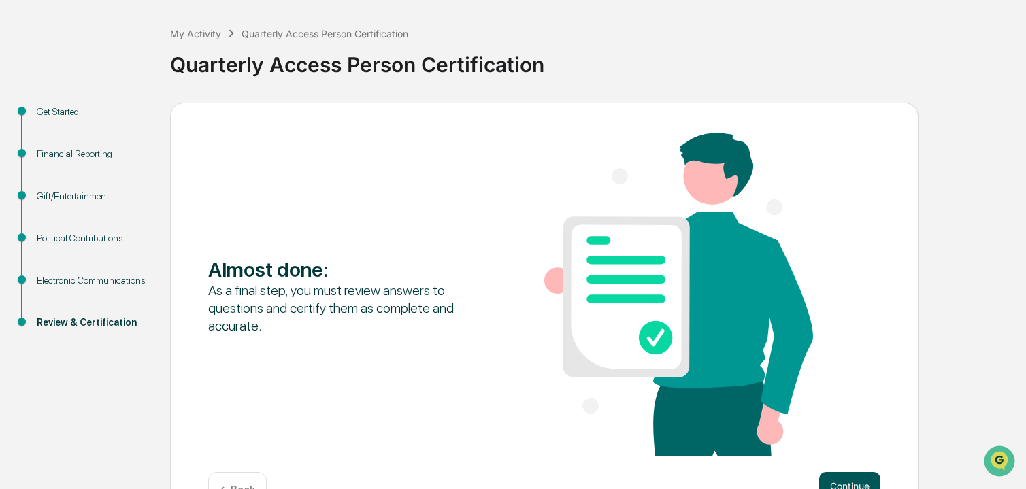
click at [851, 480] on button "Continue" at bounding box center [849, 485] width 61 height 27
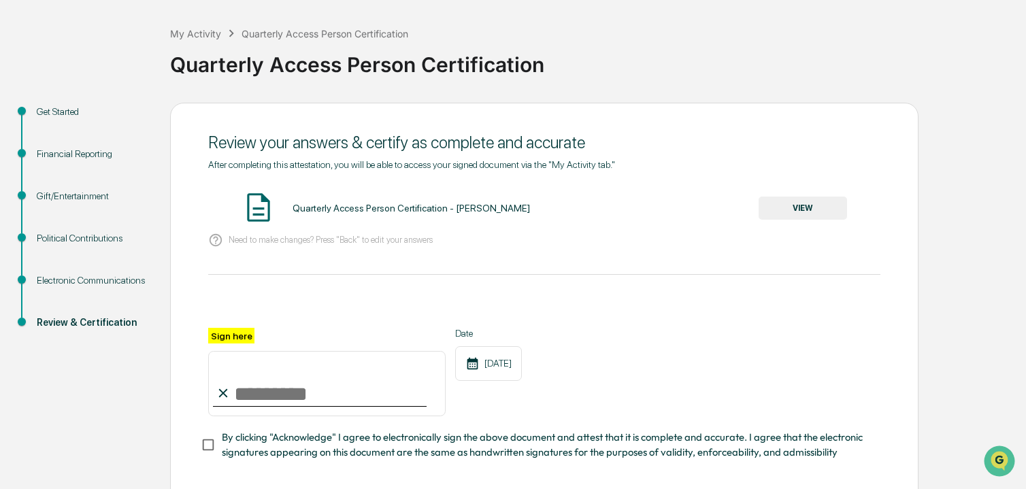
click at [248, 394] on input "Sign here" at bounding box center [326, 383] width 237 height 65
type input "**********"
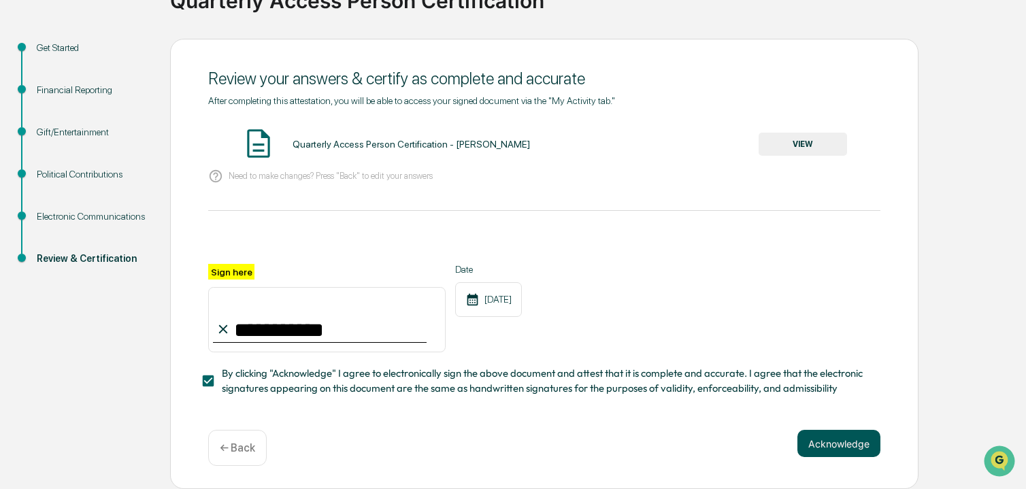
click at [842, 438] on button "Acknowledge" at bounding box center [839, 443] width 83 height 27
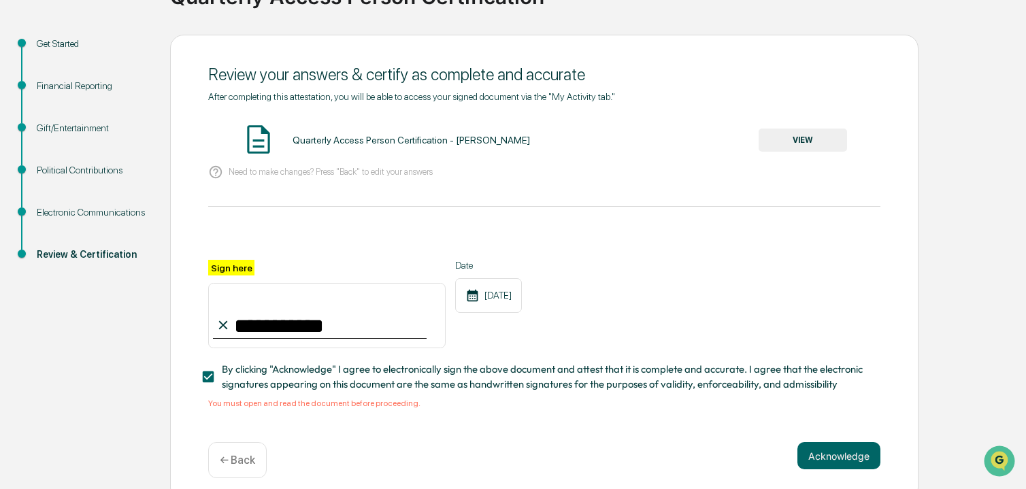
click at [804, 139] on button "VIEW" at bounding box center [803, 140] width 88 height 23
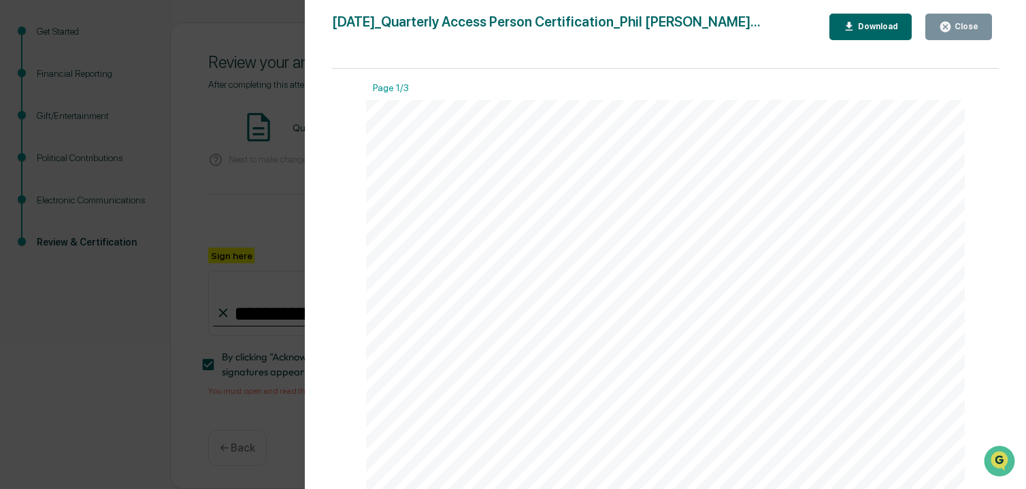
scroll to position [0, 0]
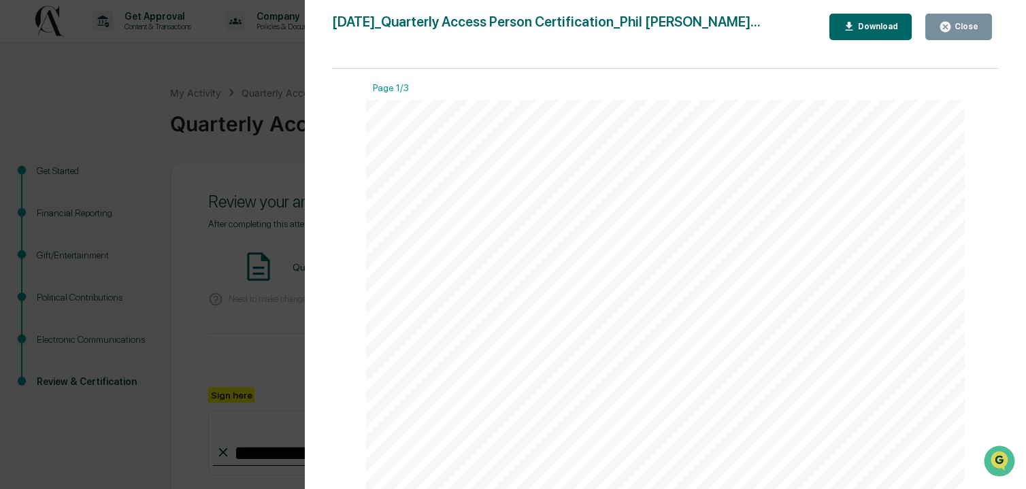
click at [968, 25] on div "Close" at bounding box center [965, 27] width 27 height 10
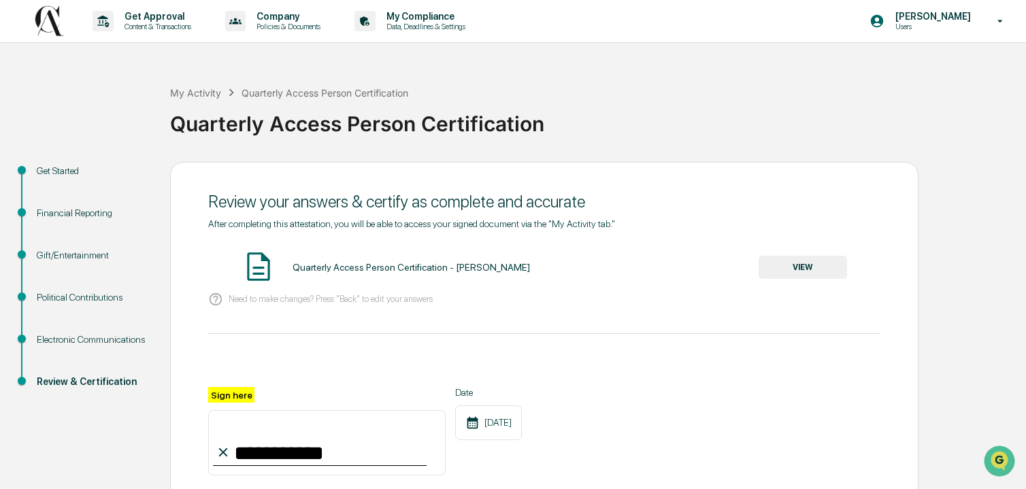
scroll to position [144, 0]
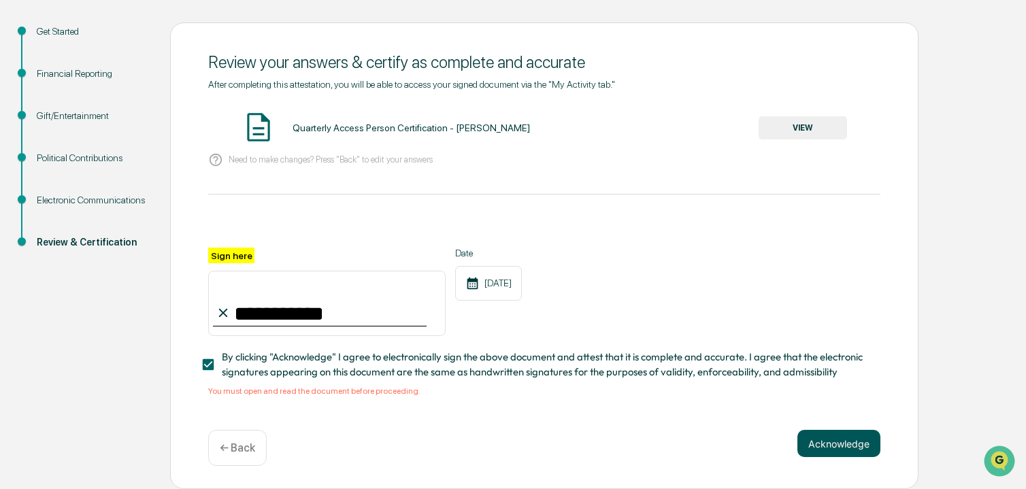
click at [844, 442] on button "Acknowledge" at bounding box center [839, 443] width 83 height 27
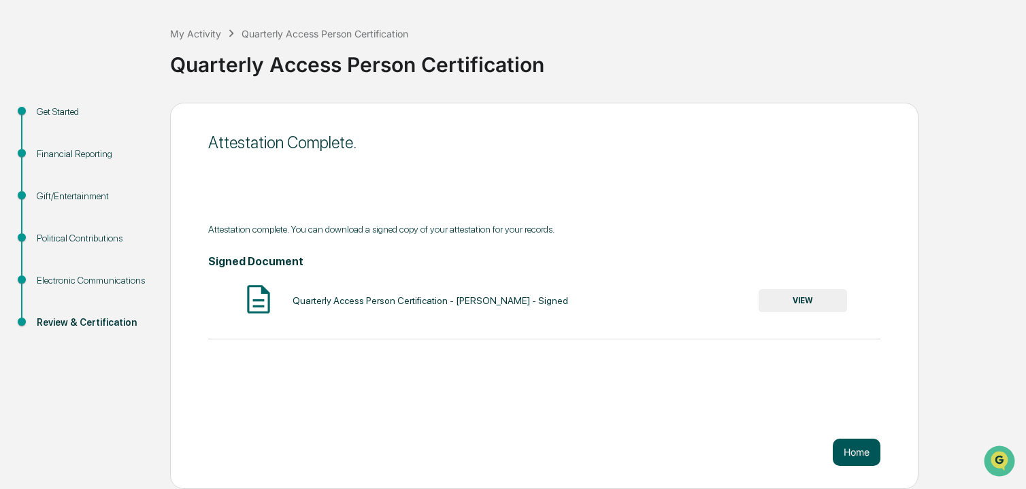
click at [864, 449] on button "Home" at bounding box center [857, 452] width 48 height 27
